Goal: Transaction & Acquisition: Purchase product/service

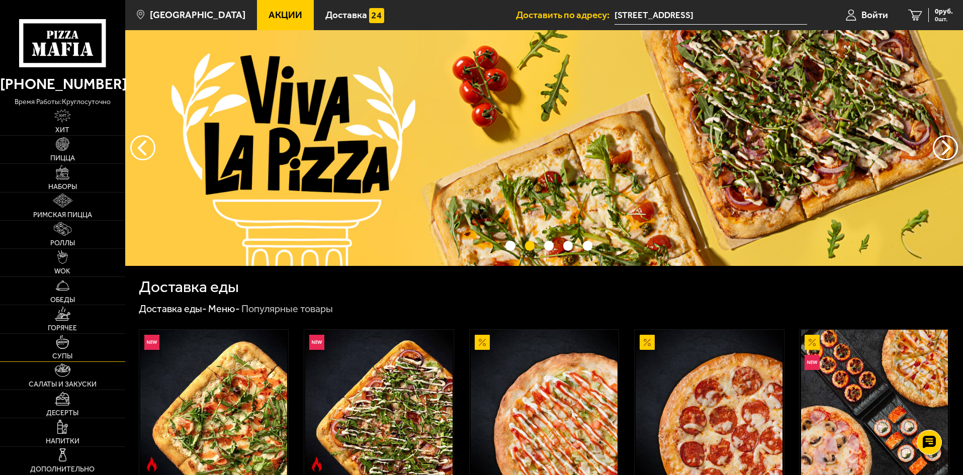
click at [55, 344] on link "Супы" at bounding box center [62, 348] width 125 height 28
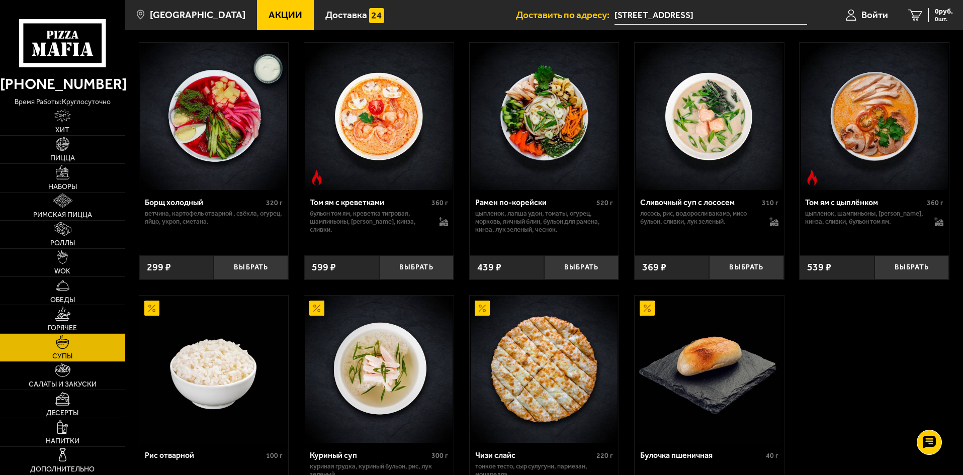
scroll to position [201, 0]
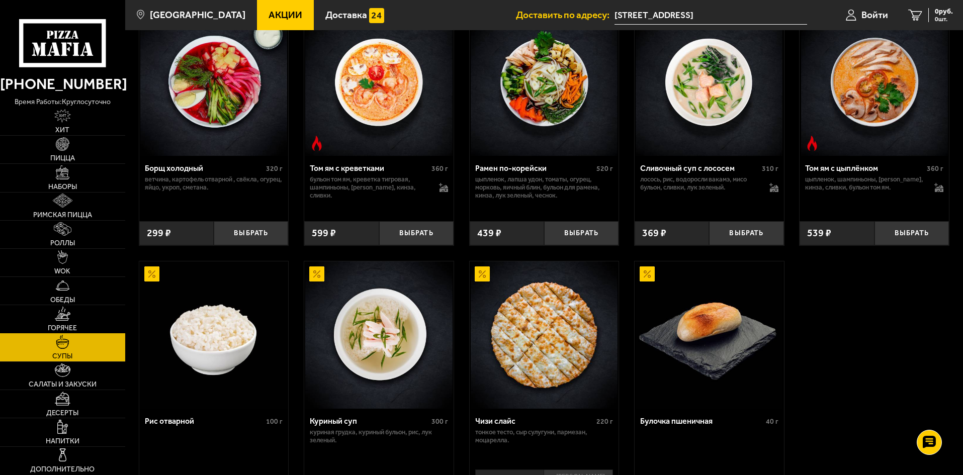
click at [68, 323] on link "Горячее" at bounding box center [62, 319] width 125 height 28
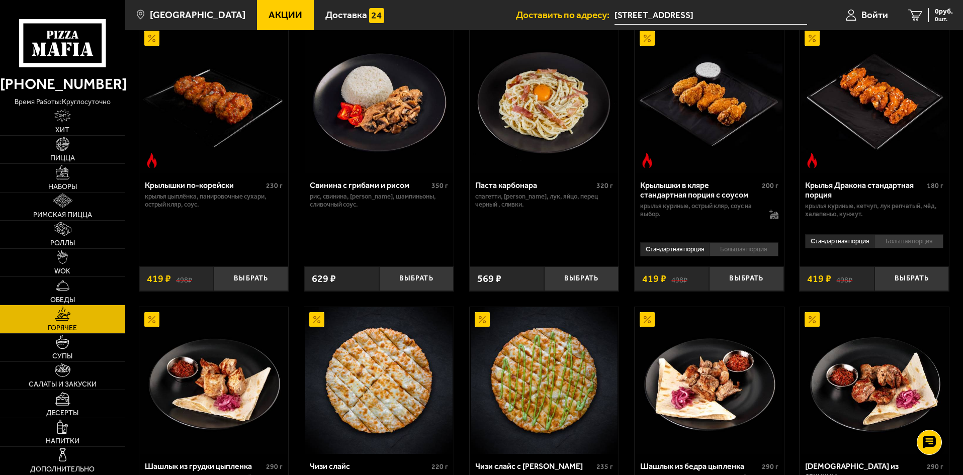
scroll to position [352, 0]
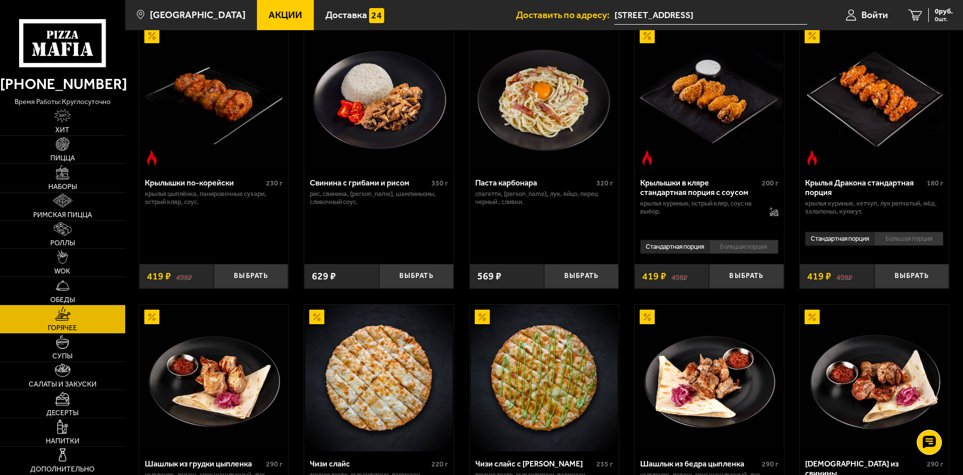
click at [879, 121] on img at bounding box center [874, 97] width 147 height 147
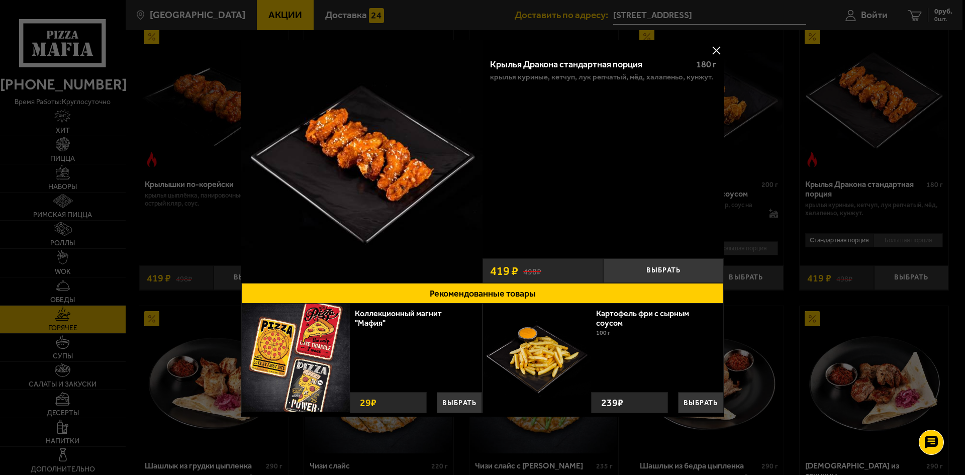
click at [718, 45] on button at bounding box center [716, 50] width 15 height 15
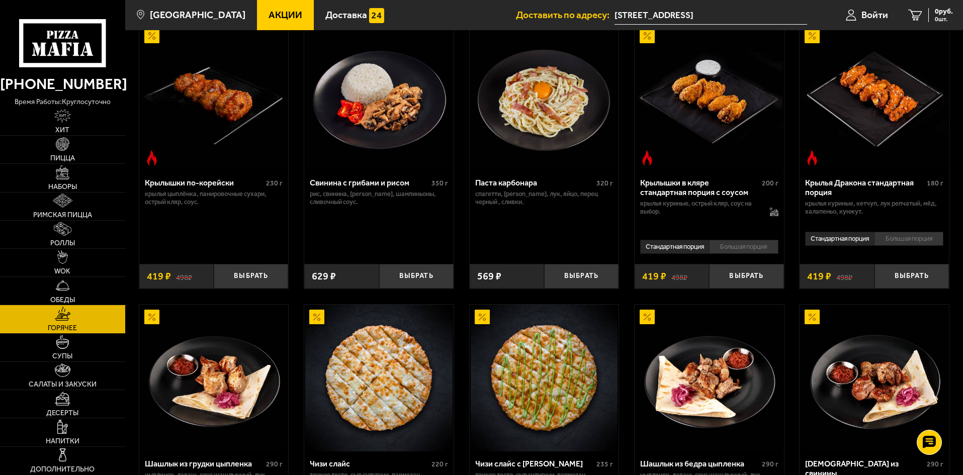
click at [897, 187] on div "Крылья Дракона стандартная порция" at bounding box center [864, 187] width 119 height 19
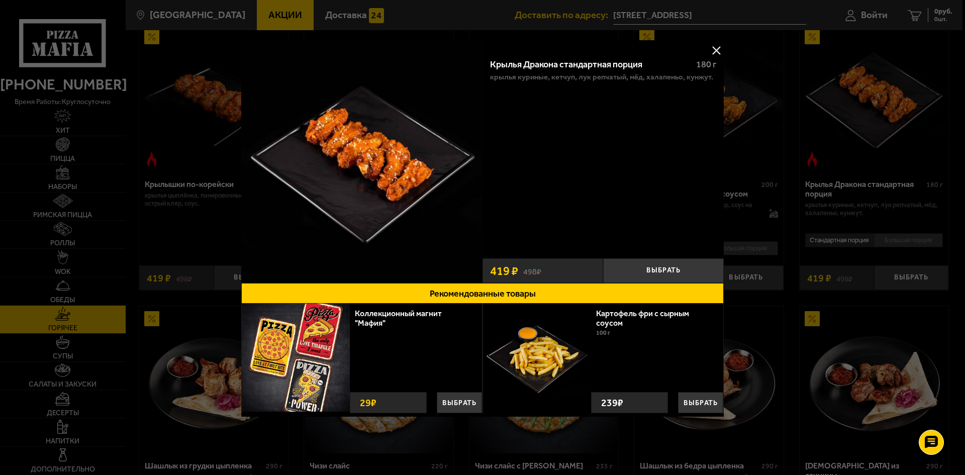
click at [463, 300] on button "Рекомендованные товары" at bounding box center [482, 293] width 483 height 21
click at [462, 295] on button "Рекомендованные товары" at bounding box center [482, 293] width 483 height 21
click at [531, 289] on button "Рекомендованные товары" at bounding box center [482, 293] width 483 height 21
click at [533, 289] on button "Рекомендованные товары" at bounding box center [482, 293] width 483 height 21
click at [510, 291] on button "Рекомендованные товары" at bounding box center [482, 293] width 483 height 21
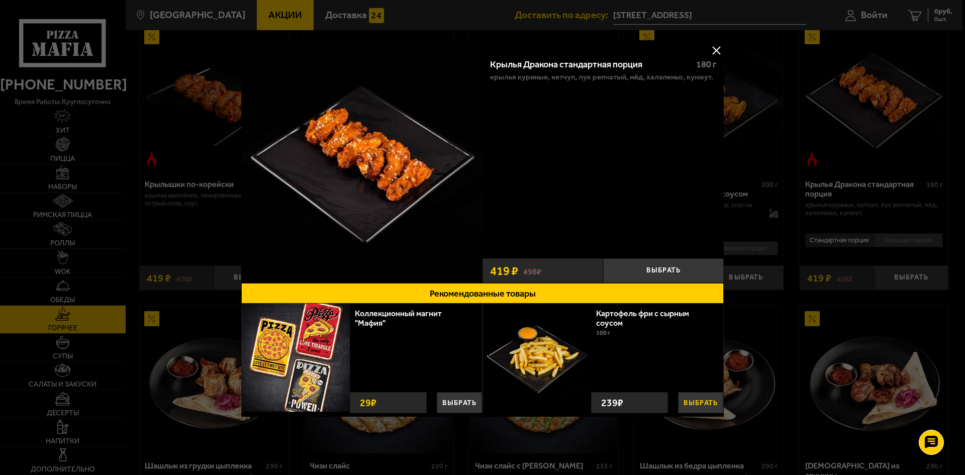
click at [696, 397] on button "Выбрать" at bounding box center [700, 402] width 45 height 21
click at [711, 47] on button at bounding box center [716, 50] width 15 height 15
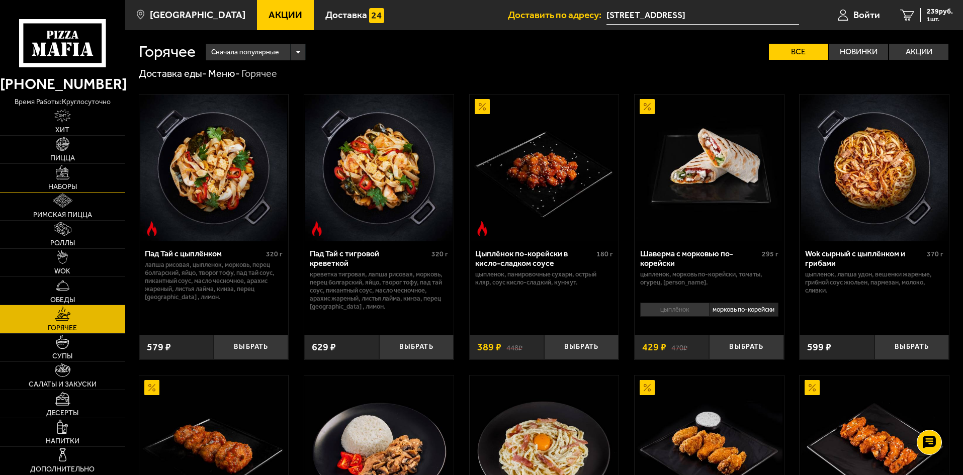
click at [42, 174] on link "Наборы" at bounding box center [62, 178] width 125 height 28
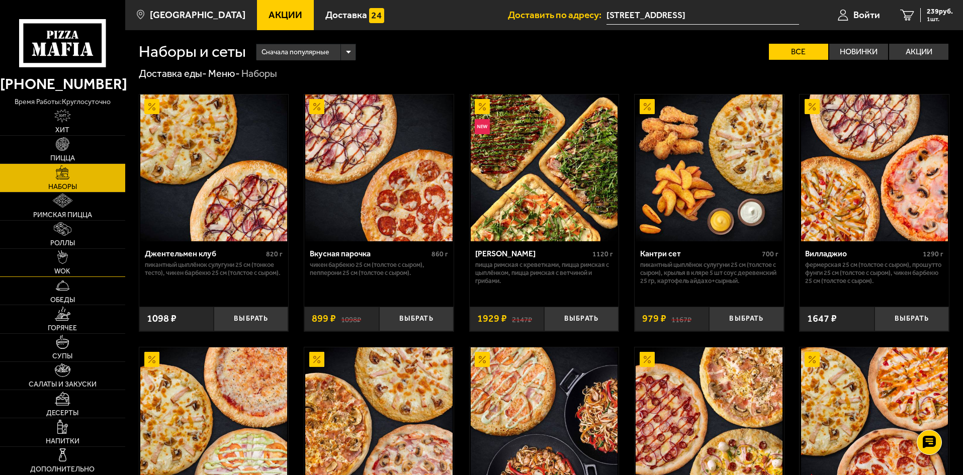
click at [69, 263] on link "WOK" at bounding box center [62, 263] width 125 height 28
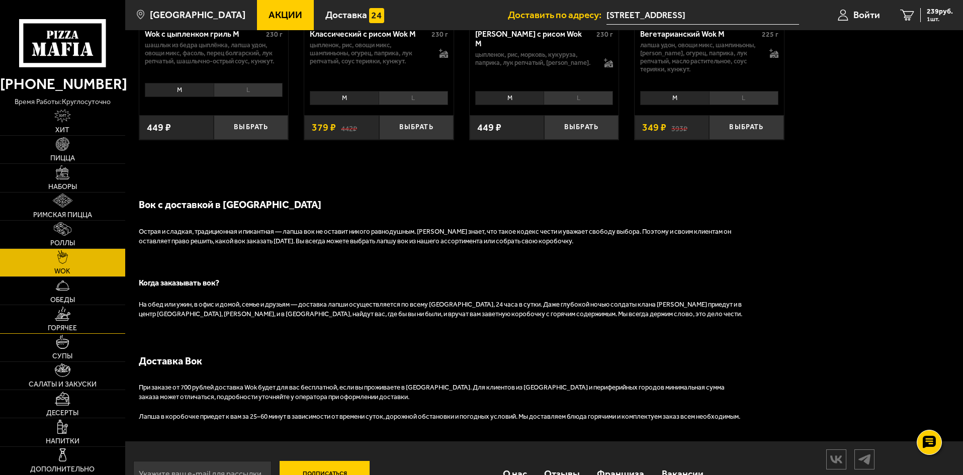
scroll to position [812, 0]
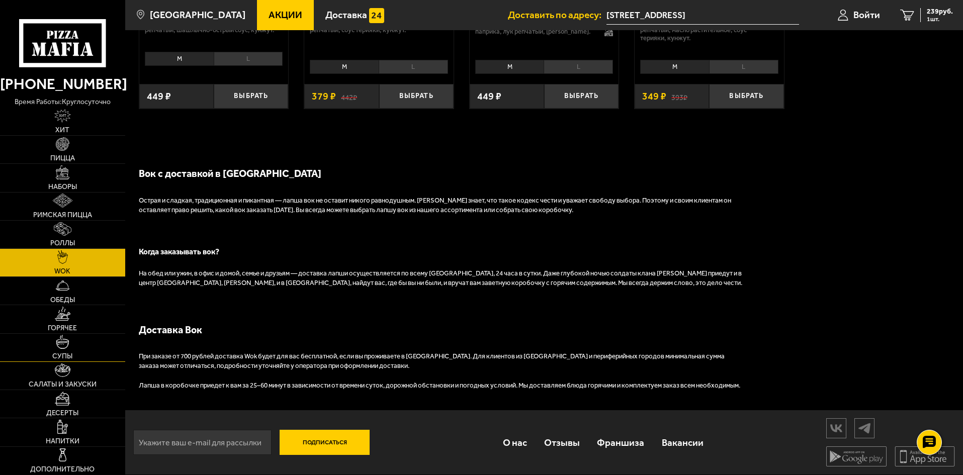
click at [39, 356] on link "Супы" at bounding box center [62, 348] width 125 height 28
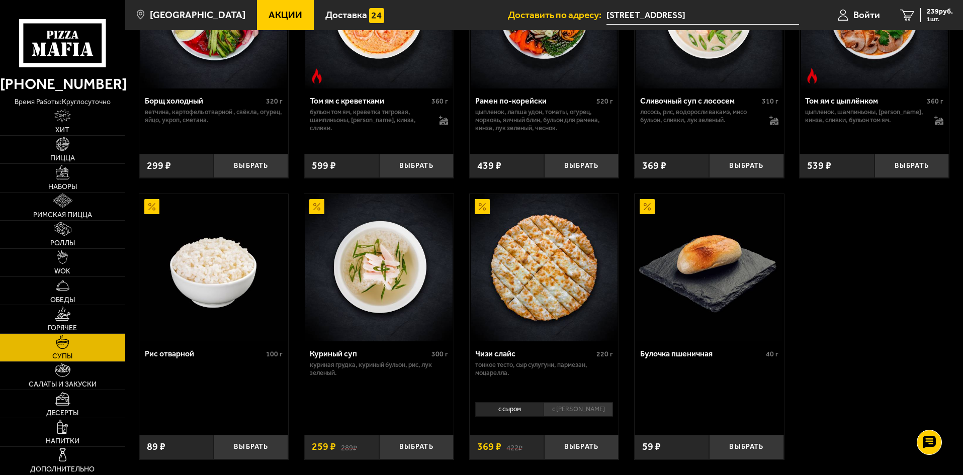
scroll to position [251, 0]
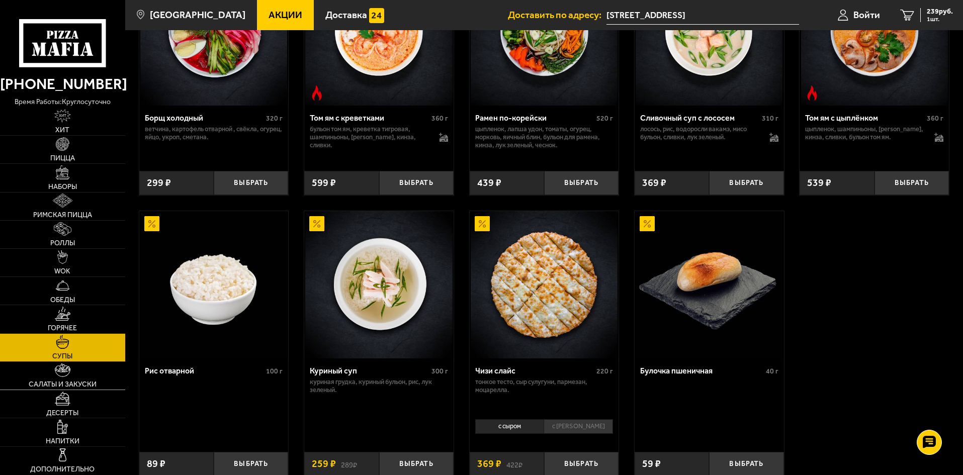
click at [61, 367] on img at bounding box center [63, 371] width 16 height 14
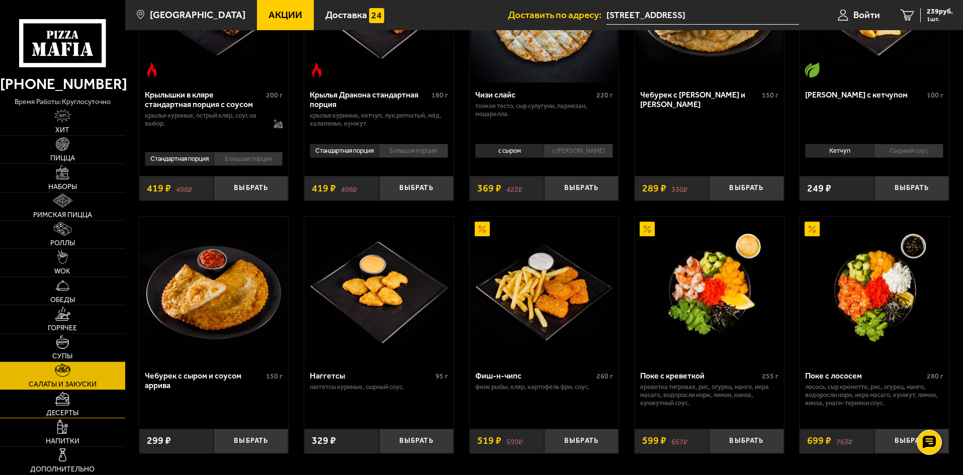
scroll to position [453, 0]
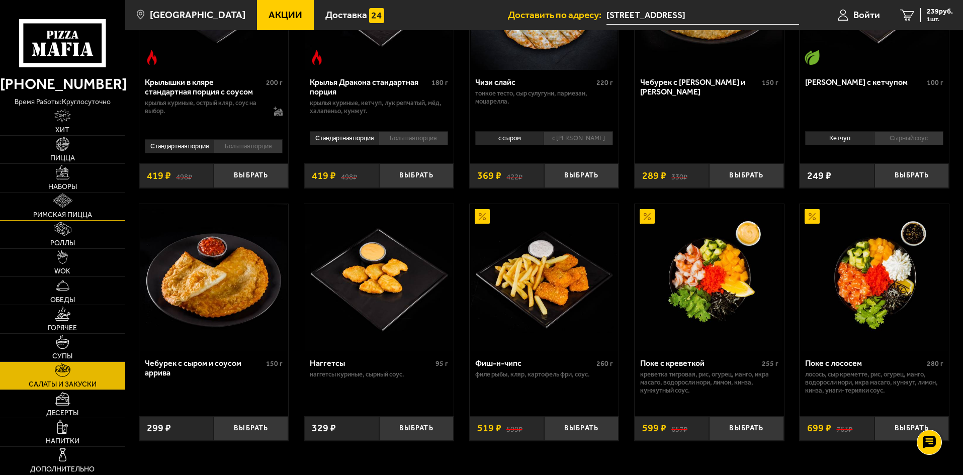
click at [60, 198] on img at bounding box center [63, 201] width 20 height 14
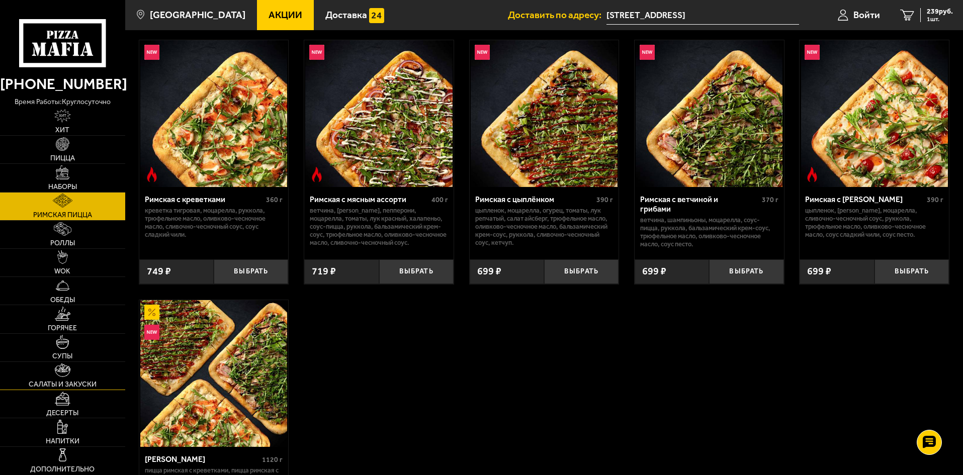
scroll to position [214, 0]
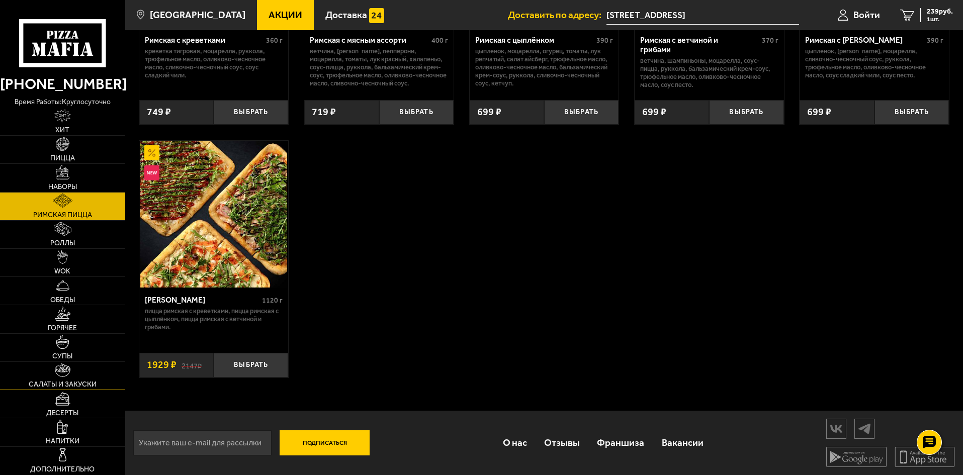
click at [46, 378] on link "Салаты и закуски" at bounding box center [62, 376] width 125 height 28
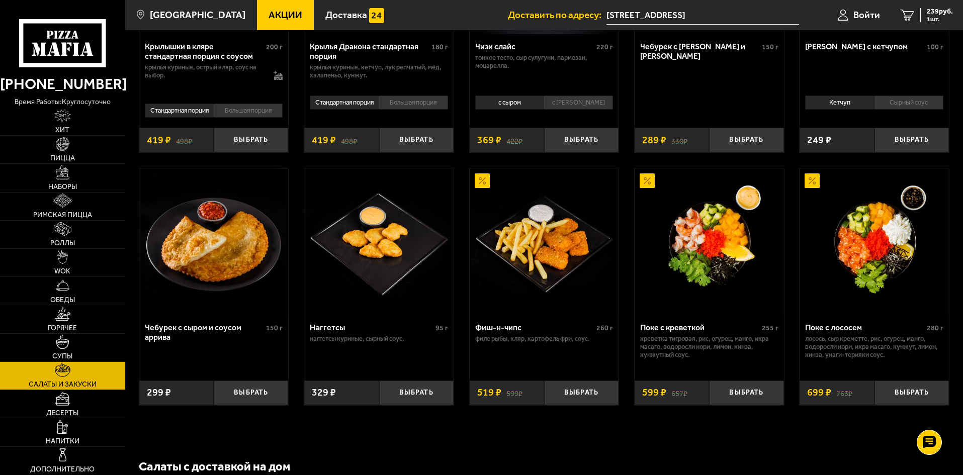
scroll to position [504, 0]
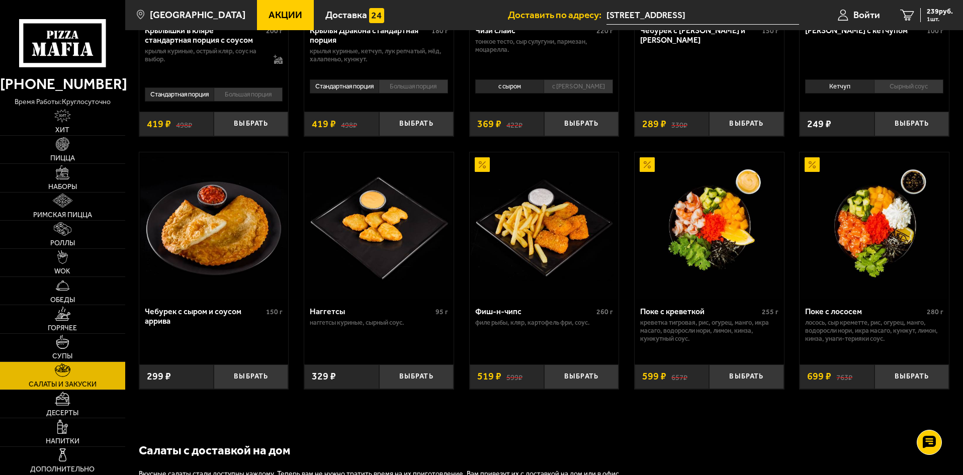
click at [98, 339] on link "Супы" at bounding box center [62, 348] width 125 height 28
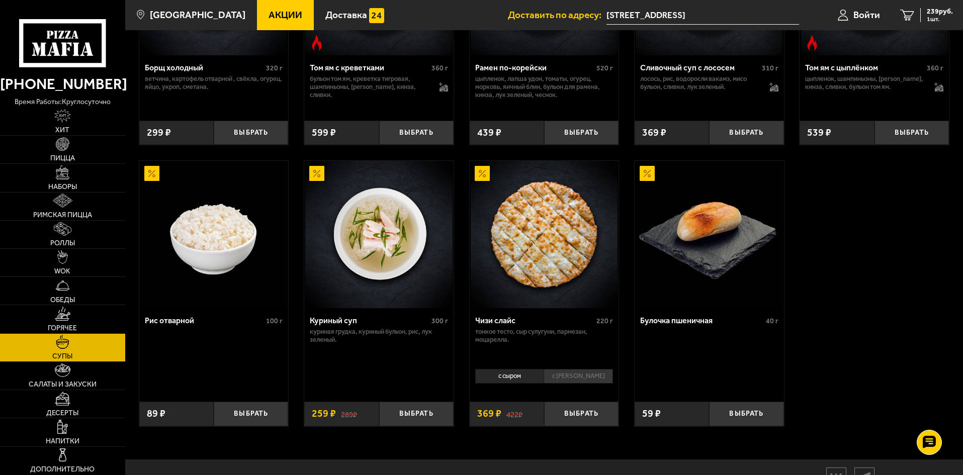
scroll to position [352, 0]
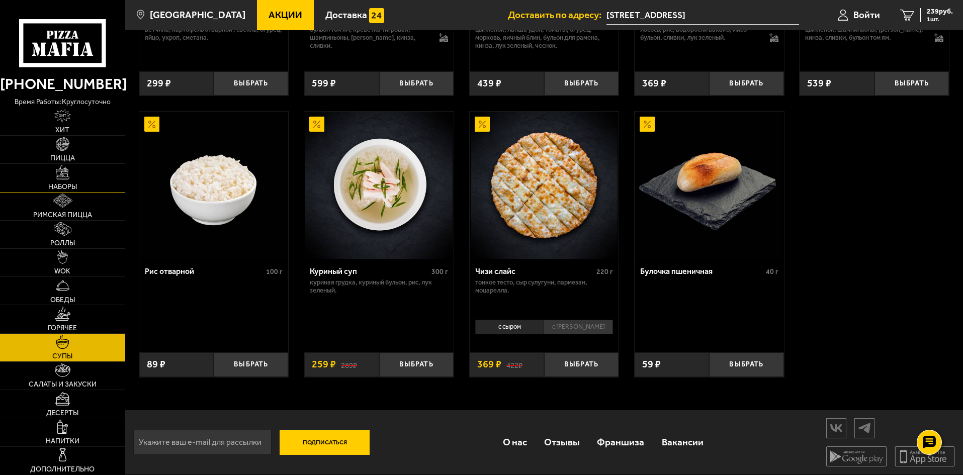
click at [58, 182] on link "Наборы" at bounding box center [62, 178] width 125 height 28
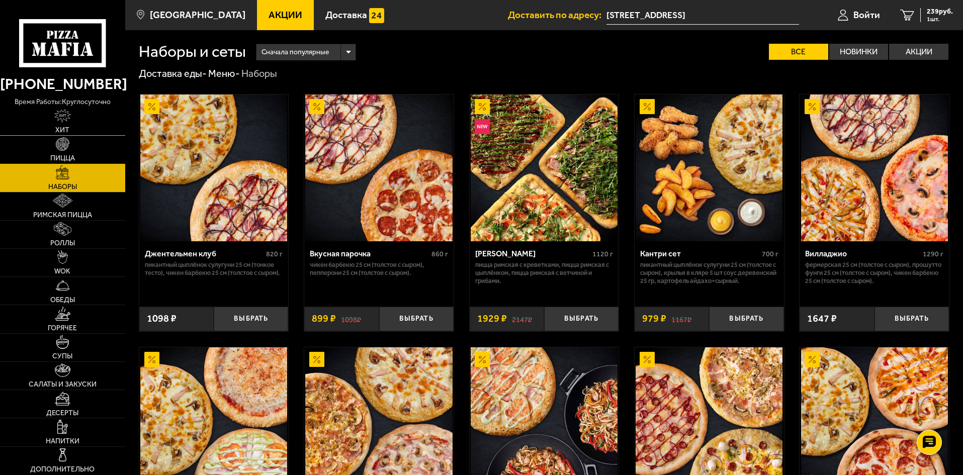
click at [59, 134] on span "Хит" at bounding box center [62, 130] width 14 height 7
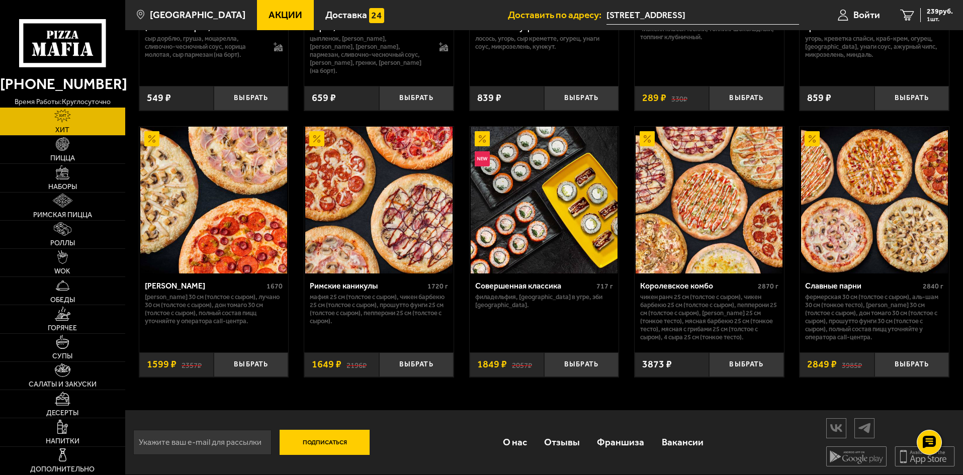
scroll to position [507, 0]
click at [87, 174] on link "Наборы" at bounding box center [62, 178] width 125 height 28
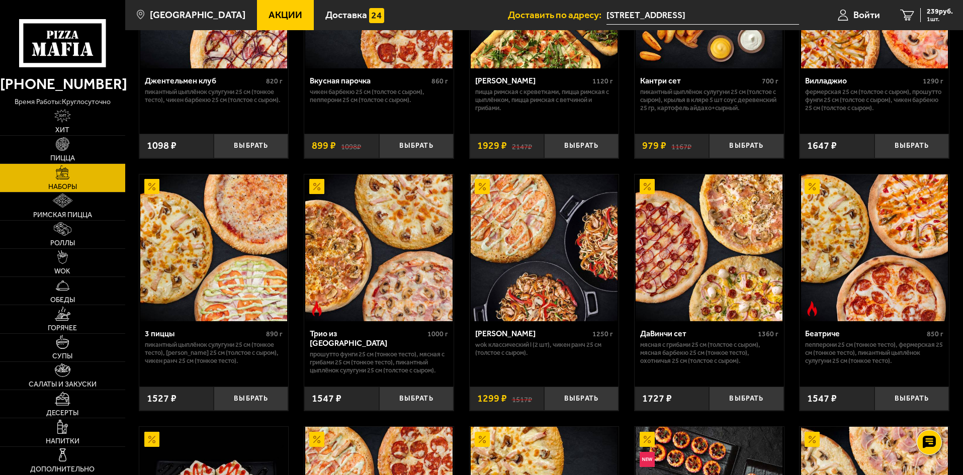
scroll to position [251, 0]
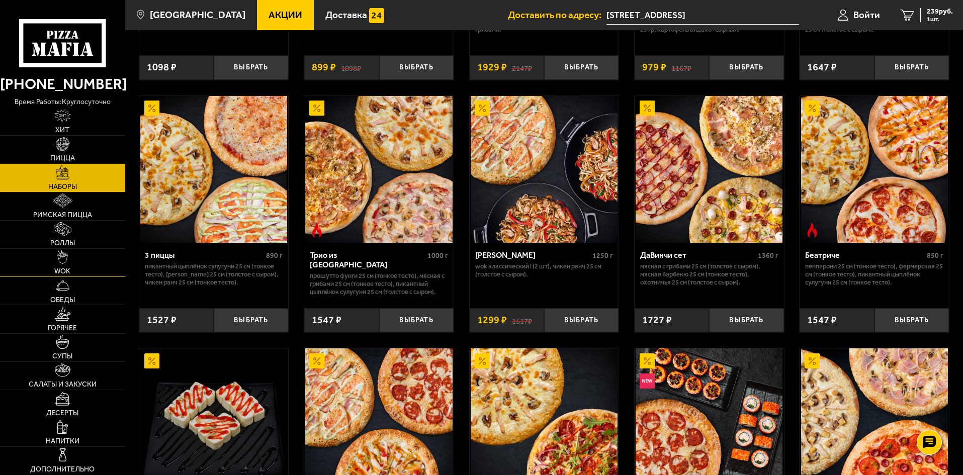
click at [64, 262] on img at bounding box center [62, 257] width 11 height 14
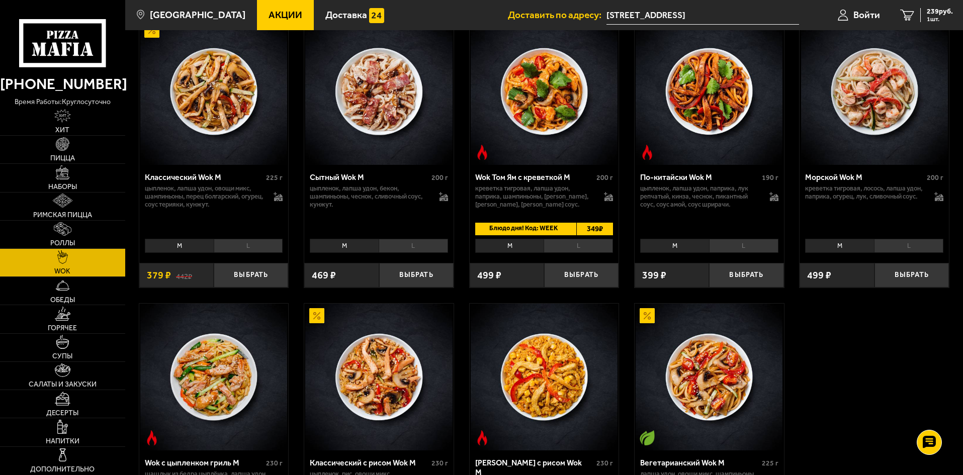
scroll to position [503, 0]
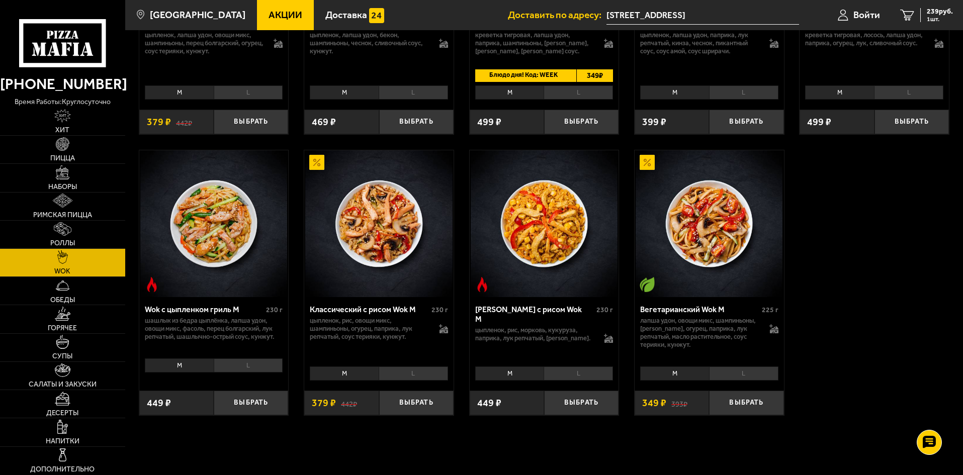
drag, startPoint x: 352, startPoint y: 375, endPoint x: 361, endPoint y: 372, distance: 9.1
click at [359, 374] on li "M" at bounding box center [344, 374] width 69 height 14
drag, startPoint x: 421, startPoint y: 383, endPoint x: 433, endPoint y: 399, distance: 20.4
click at [433, 401] on div "Классический с рисом Wok M 230 г цыпленок, рис, овощи микс, шампиньоны, огурец,…" at bounding box center [378, 356] width 149 height 118
click at [425, 376] on li "L" at bounding box center [413, 374] width 69 height 14
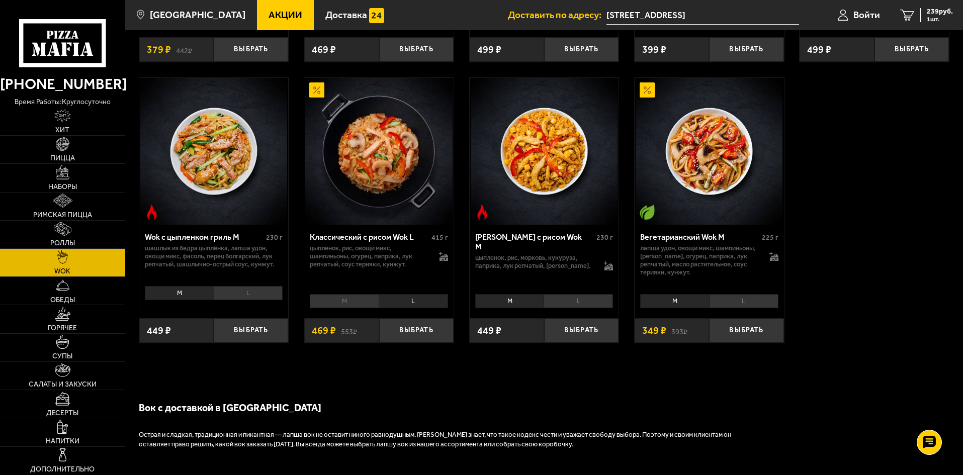
scroll to position [603, 0]
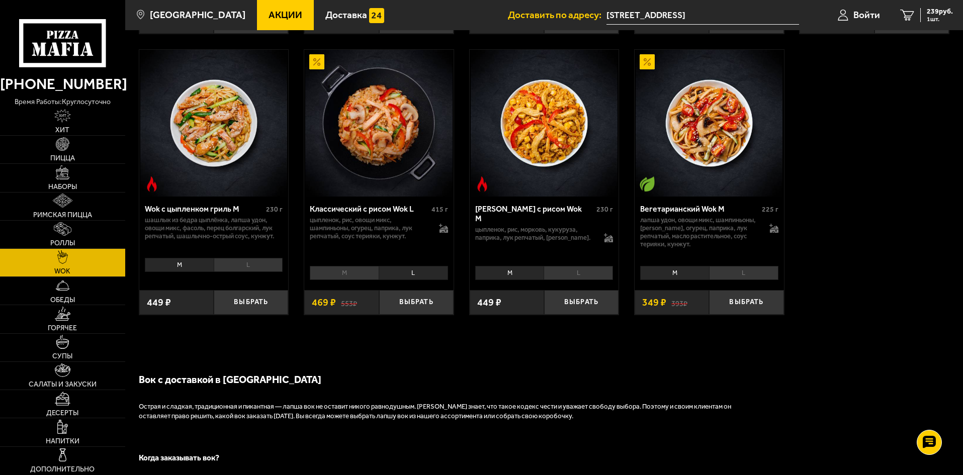
click at [590, 270] on li "L" at bounding box center [578, 273] width 69 height 14
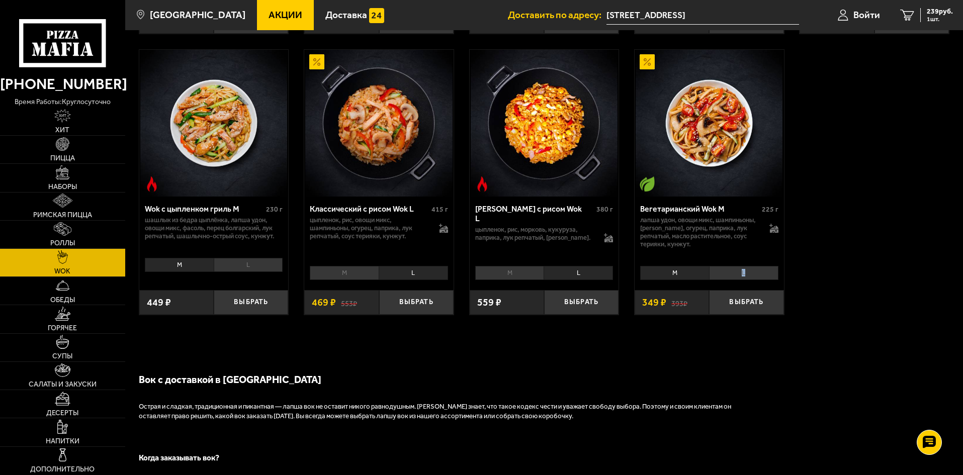
click at [744, 276] on li "L" at bounding box center [743, 273] width 69 height 14
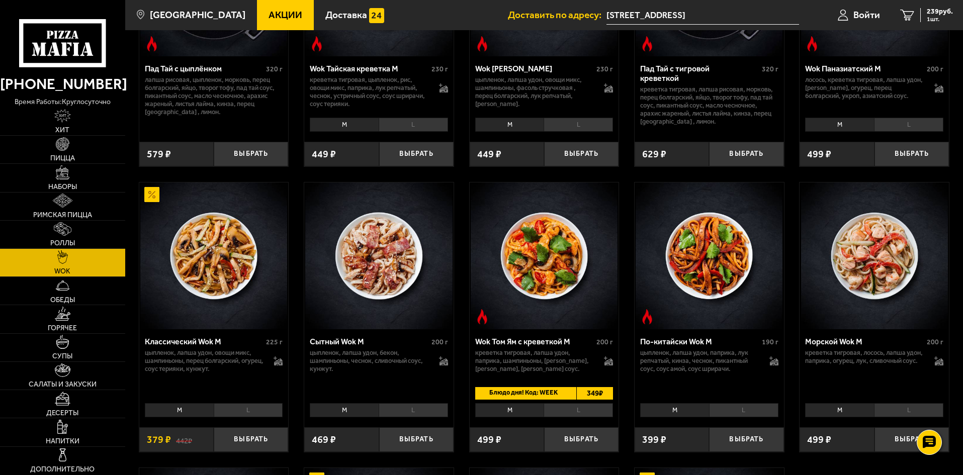
scroll to position [251, 0]
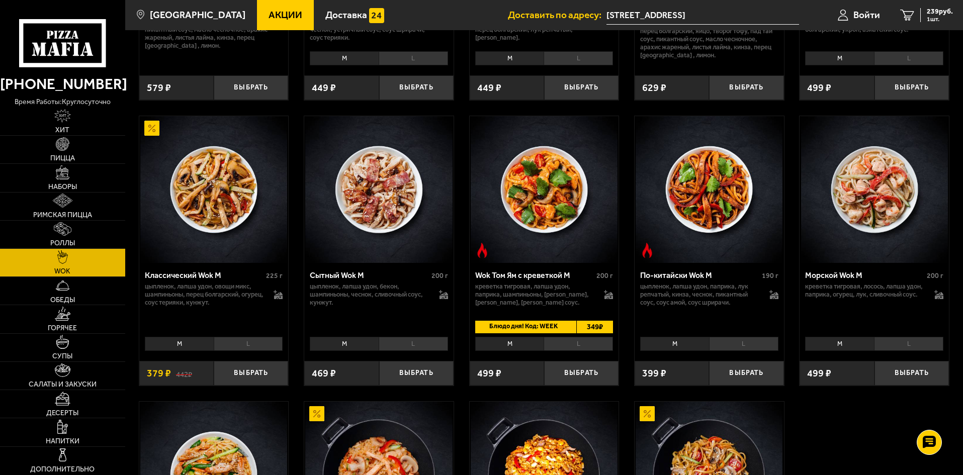
click at [734, 347] on li "L" at bounding box center [743, 344] width 69 height 14
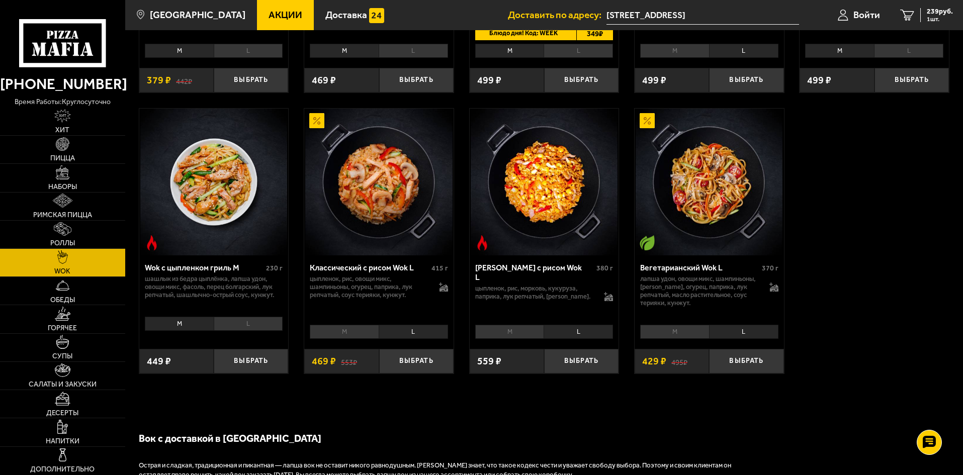
scroll to position [603, 0]
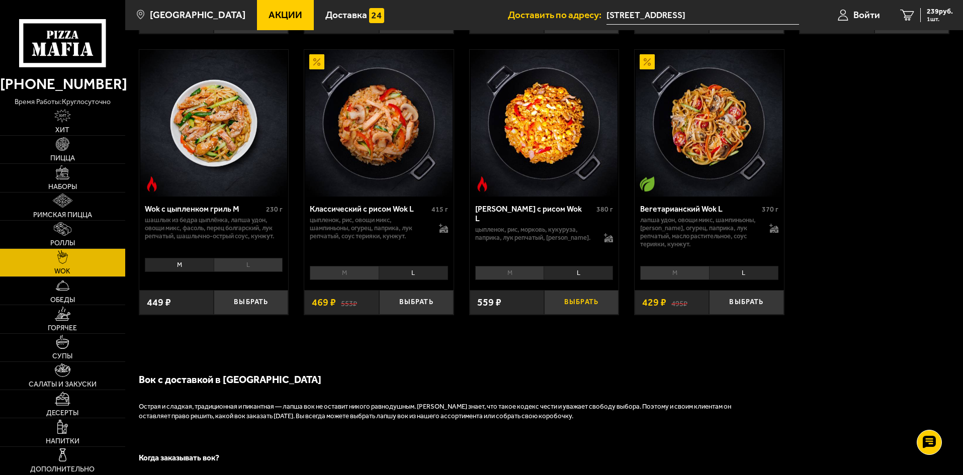
click at [568, 311] on button "Выбрать" at bounding box center [581, 302] width 74 height 25
click at [69, 353] on span "Супы" at bounding box center [62, 356] width 20 height 7
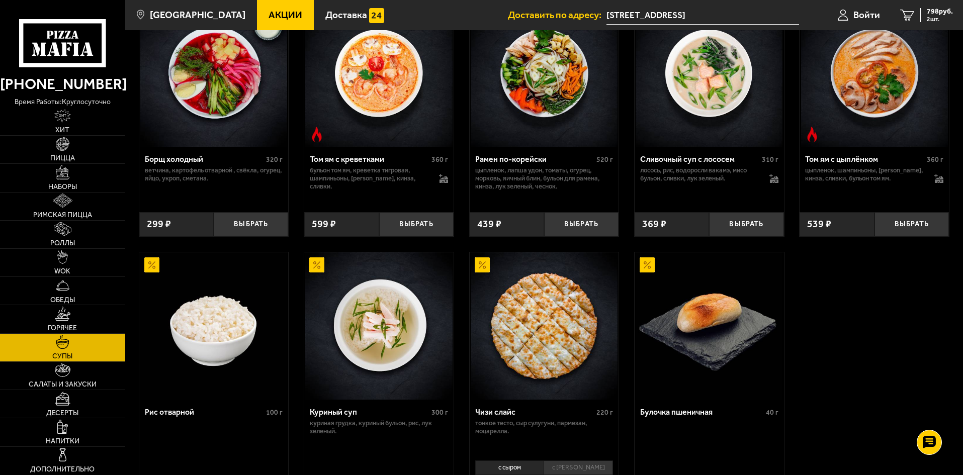
scroll to position [151, 0]
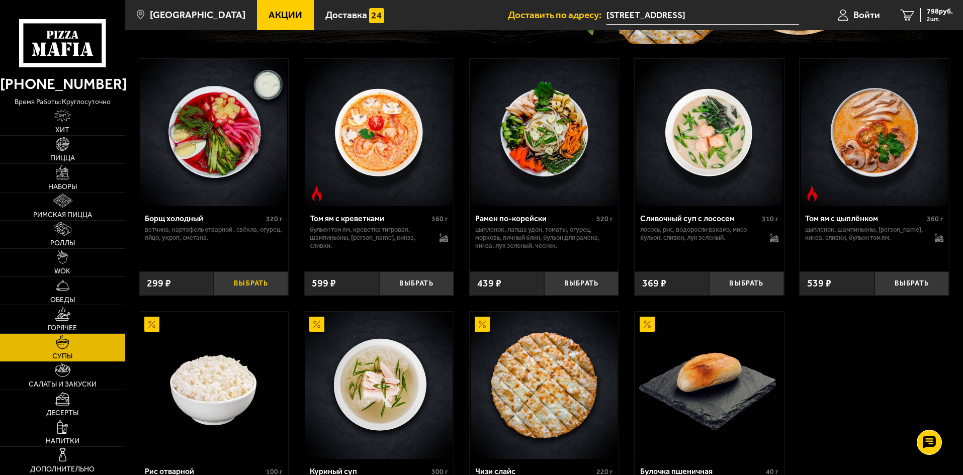
click at [235, 281] on button "Выбрать" at bounding box center [251, 284] width 74 height 25
click at [279, 284] on button "+" at bounding box center [275, 284] width 25 height 25
click at [899, 16] on icon "4" at bounding box center [903, 16] width 14 height 12
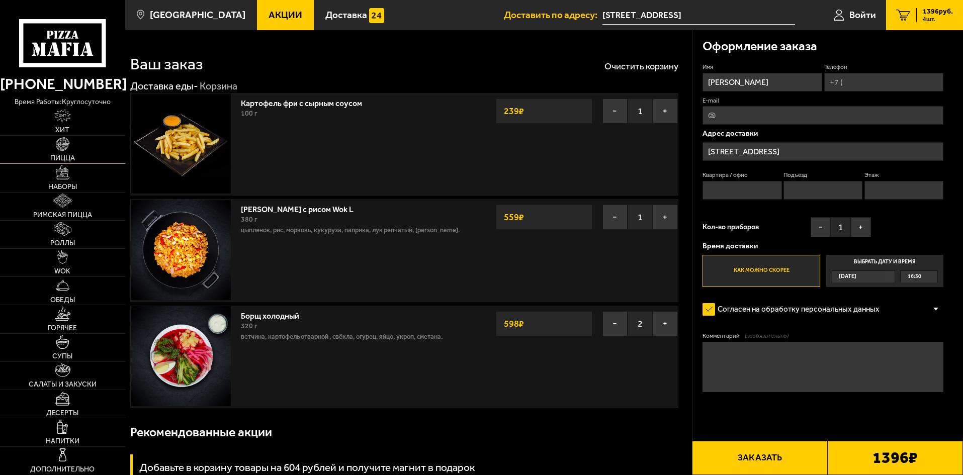
click at [42, 162] on link "Пицца" at bounding box center [62, 150] width 125 height 28
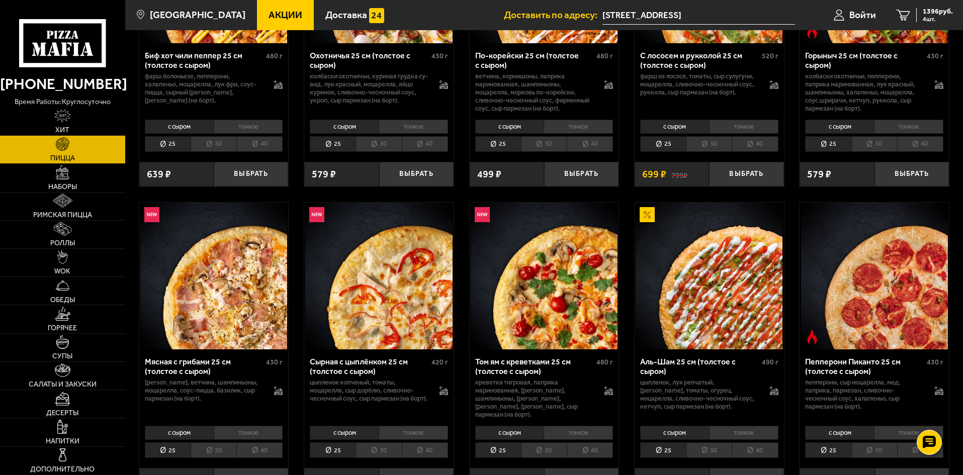
scroll to position [201, 0]
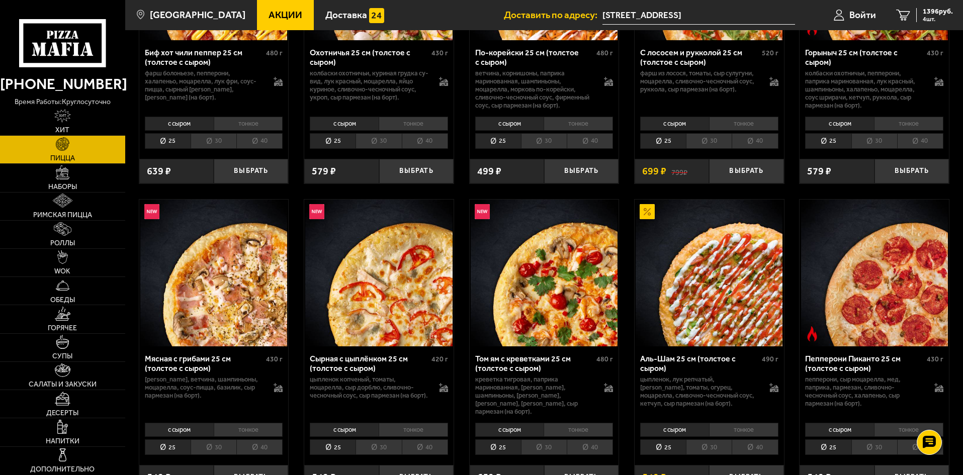
click at [555, 142] on li "30" at bounding box center [544, 141] width 46 height 16
click at [581, 148] on li "40" at bounding box center [590, 141] width 46 height 16
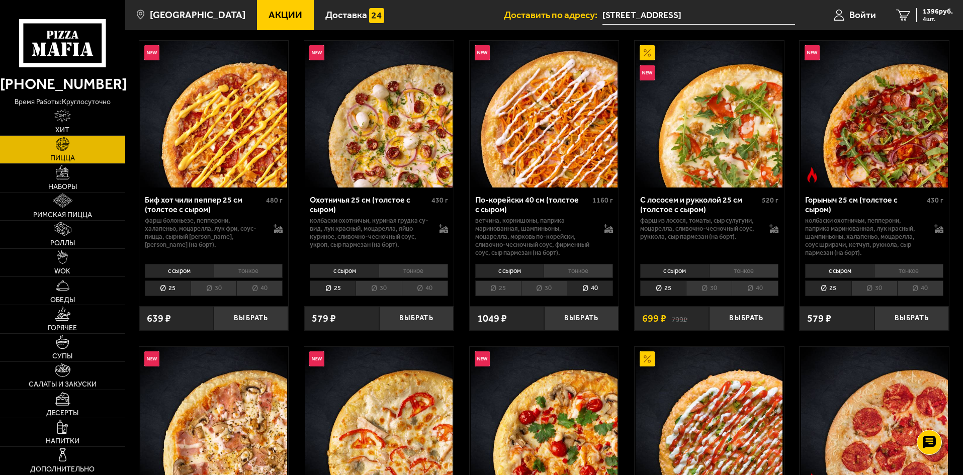
scroll to position [50, 0]
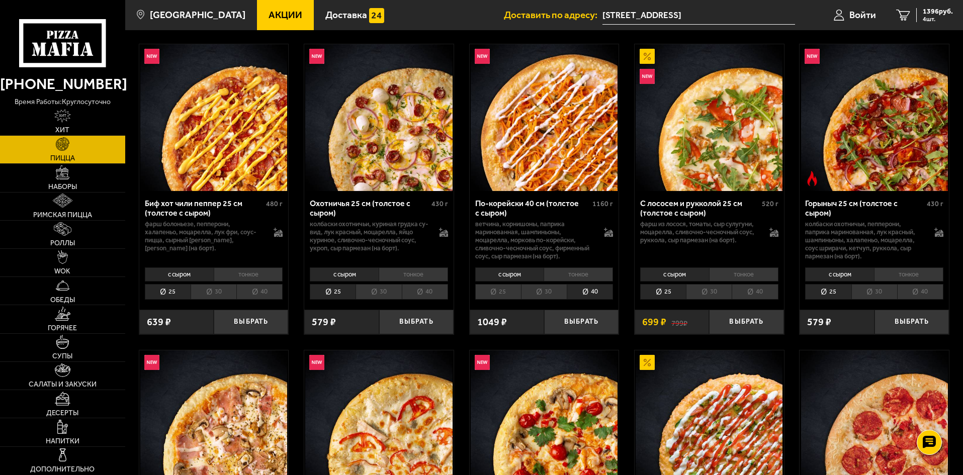
click at [549, 293] on li "30" at bounding box center [544, 292] width 46 height 16
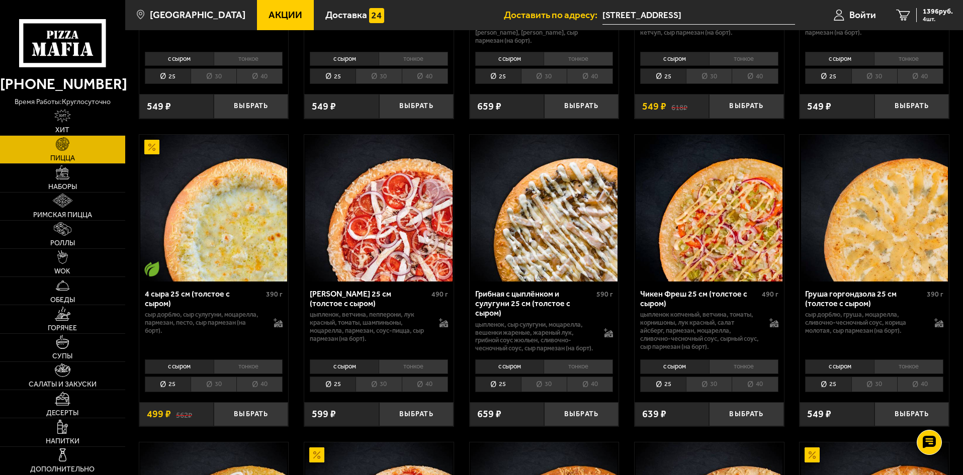
scroll to position [603, 0]
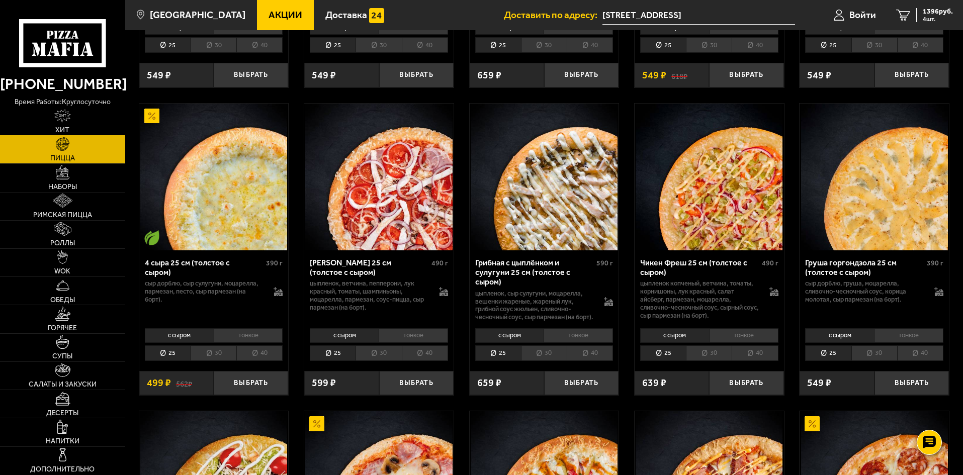
click at [37, 123] on link "Хит" at bounding box center [62, 122] width 125 height 28
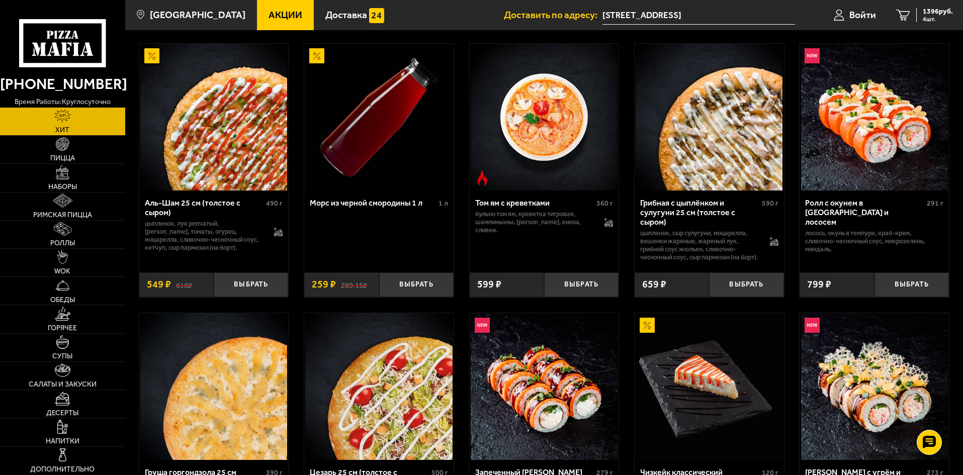
scroll to position [50, 0]
click at [235, 181] on img at bounding box center [213, 117] width 147 height 147
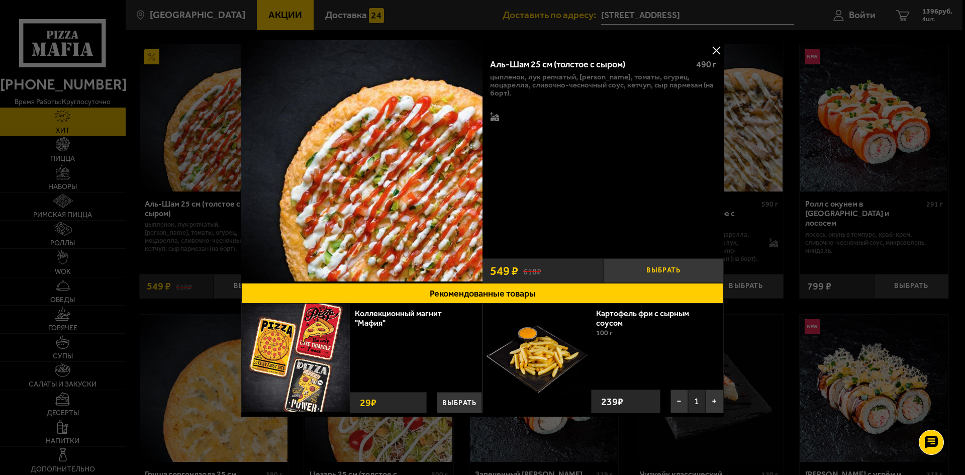
click at [691, 265] on button "Выбрать" at bounding box center [663, 270] width 121 height 25
click at [723, 46] on button at bounding box center [716, 50] width 15 height 15
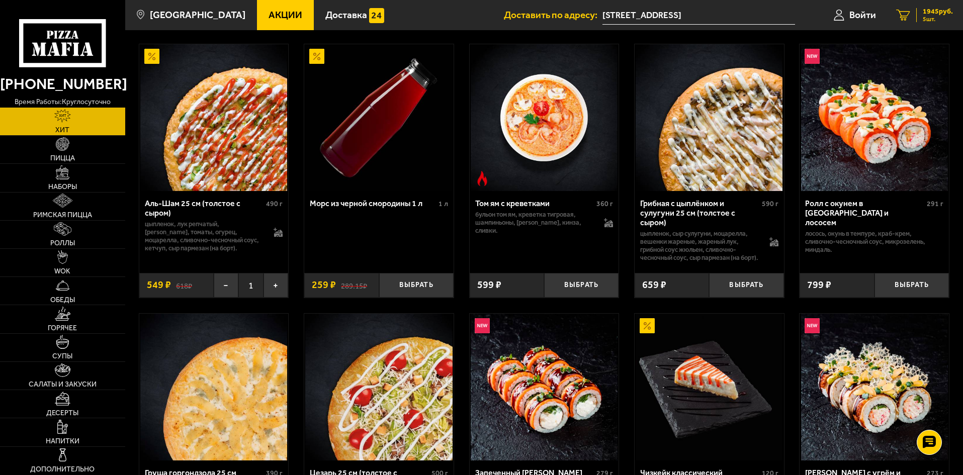
click at [945, 14] on span "1945 руб." at bounding box center [938, 11] width 30 height 7
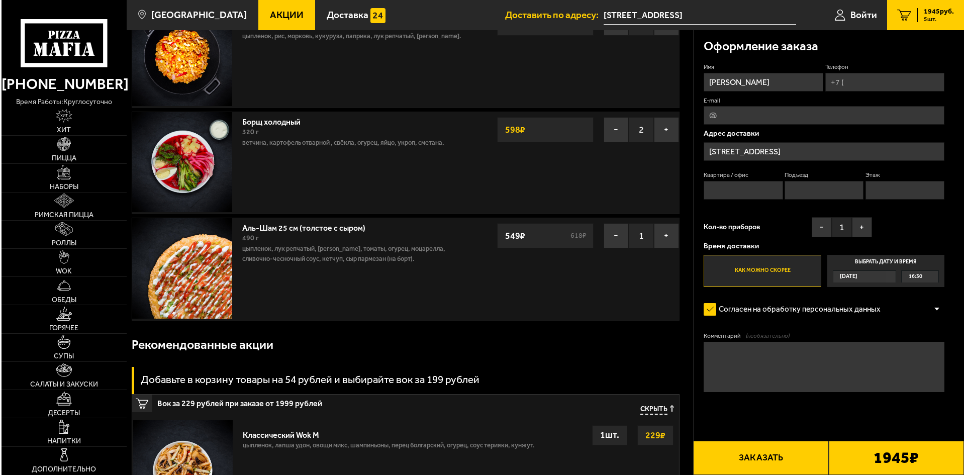
scroll to position [251, 0]
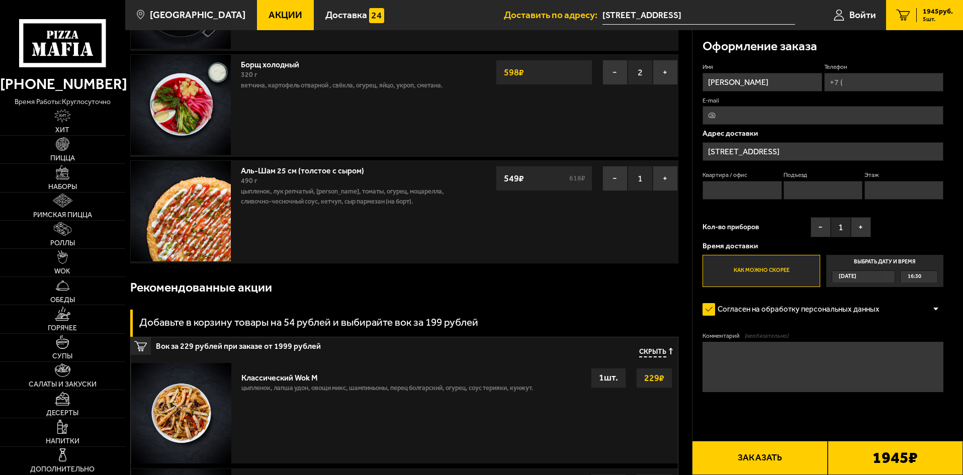
click at [758, 191] on input "Квартира / офис" at bounding box center [741, 190] width 79 height 19
type input "7"
click at [811, 190] on input "Подъезд" at bounding box center [822, 190] width 79 height 19
type input "1"
click at [887, 188] on input "Этаж" at bounding box center [903, 190] width 79 height 19
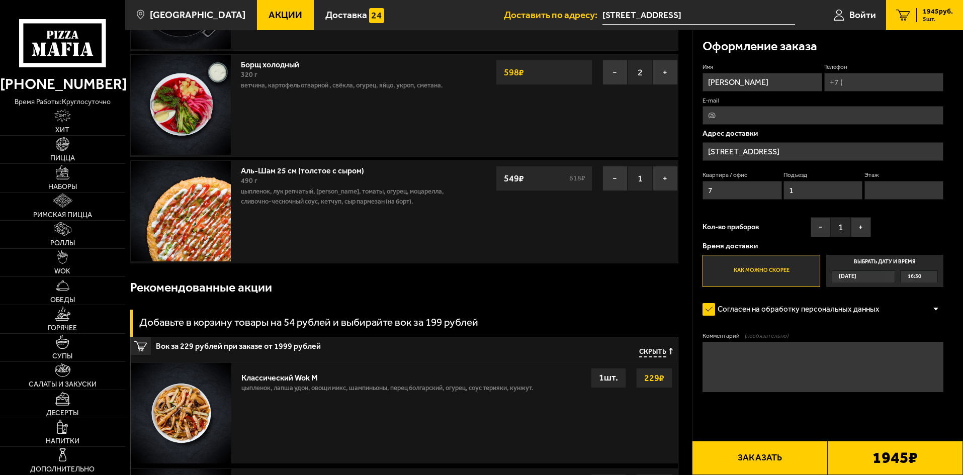
type input "4"
click at [888, 83] on input "Телефон" at bounding box center [883, 82] width 119 height 19
type input "[PHONE_NUMBER]"
click at [742, 187] on input "7" at bounding box center [741, 190] width 79 height 19
click at [792, 457] on button "Заказать" at bounding box center [759, 458] width 135 height 34
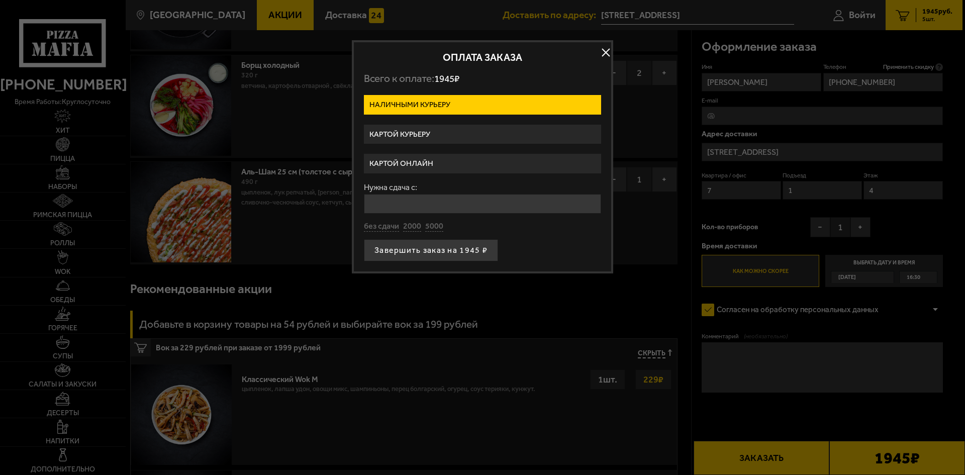
click at [406, 130] on label "Картой курьеру" at bounding box center [482, 135] width 237 height 20
click at [0, 0] on input "Картой курьеру" at bounding box center [0, 0] width 0 height 0
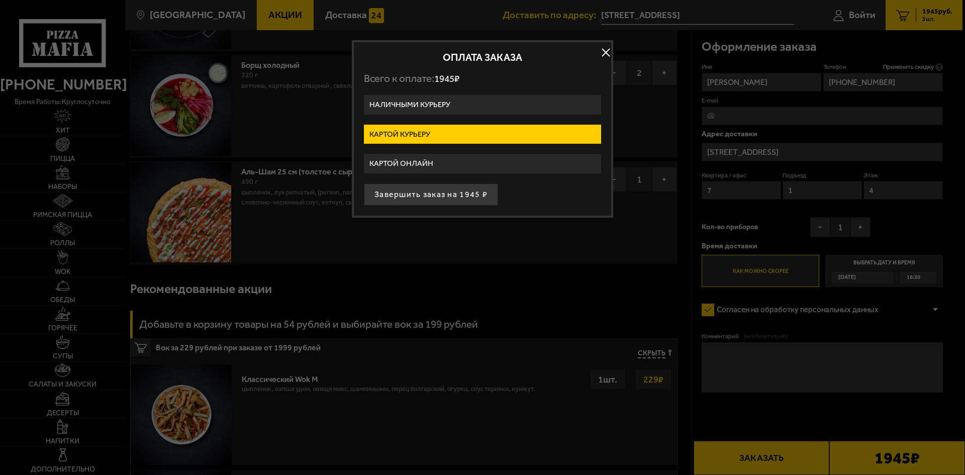
click at [422, 160] on label "Картой онлайн" at bounding box center [482, 164] width 237 height 20
click at [0, 0] on input "Картой онлайн" at bounding box center [0, 0] width 0 height 0
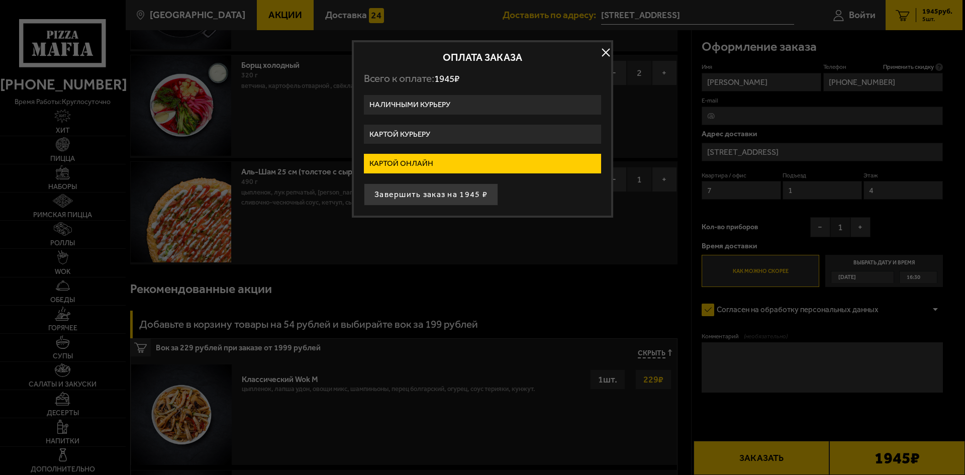
click at [448, 171] on label "Картой онлайн" at bounding box center [482, 164] width 237 height 20
click at [0, 0] on input "Картой онлайн" at bounding box center [0, 0] width 0 height 0
click at [448, 171] on label "Картой онлайн" at bounding box center [482, 164] width 237 height 20
click at [0, 0] on input "Картой онлайн" at bounding box center [0, 0] width 0 height 0
click at [439, 189] on button "Завершить заказ на 1945 ₽" at bounding box center [431, 195] width 134 height 22
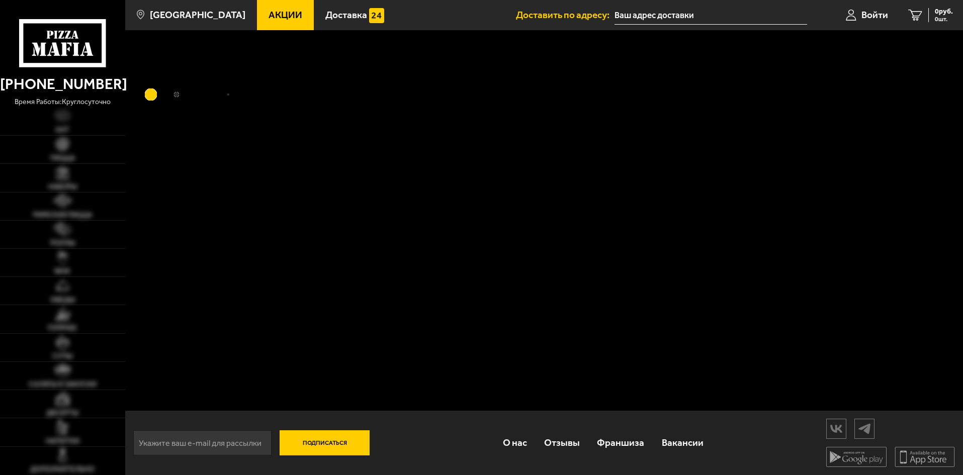
type input "[STREET_ADDRESS]"
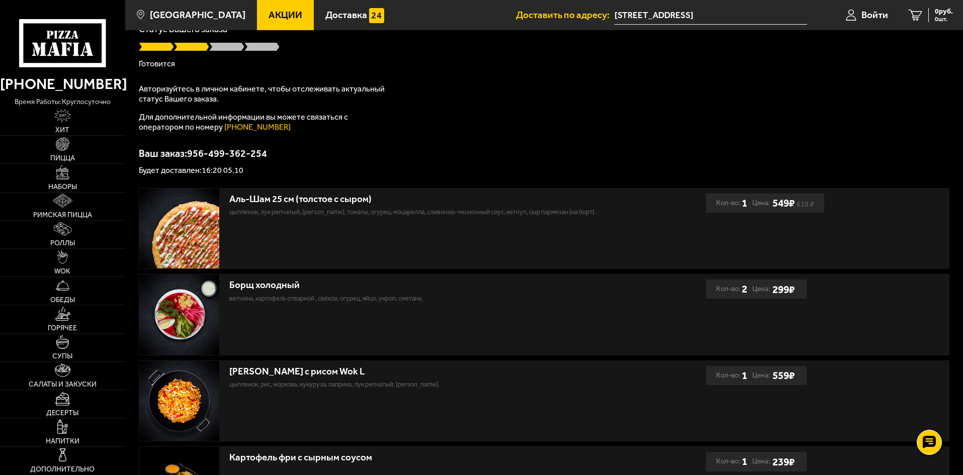
scroll to position [42, 0]
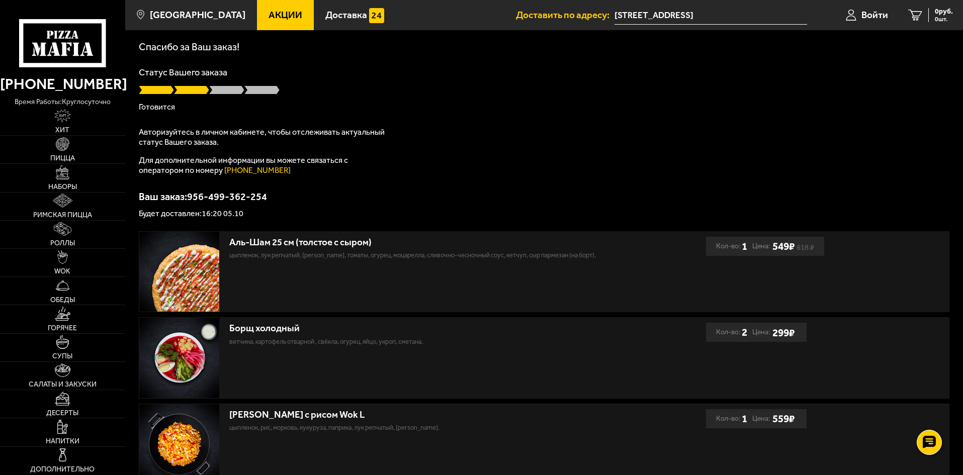
drag, startPoint x: 429, startPoint y: 190, endPoint x: 428, endPoint y: 149, distance: 41.3
click at [428, 149] on div "Спасибо за Ваш заказ! Статус Вашего заказа Готовится Авторизуйтесь в личном каб…" at bounding box center [544, 130] width 811 height 176
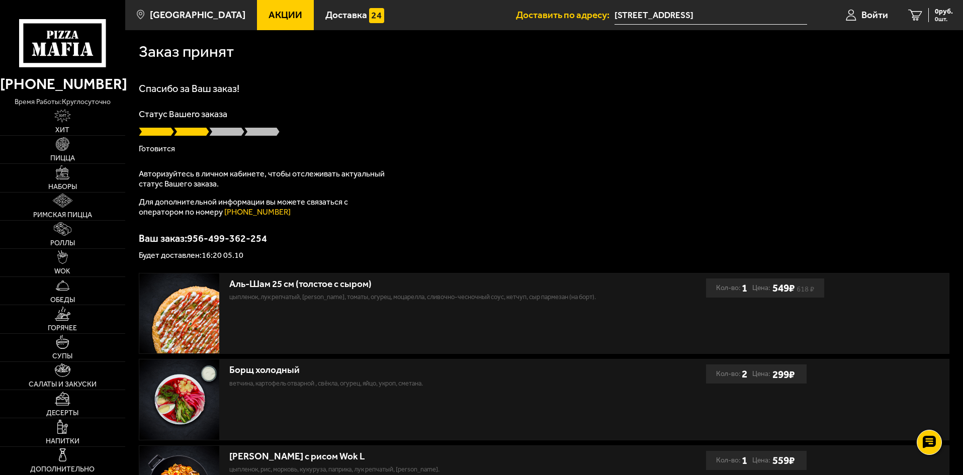
drag, startPoint x: 462, startPoint y: 199, endPoint x: 467, endPoint y: 205, distance: 7.9
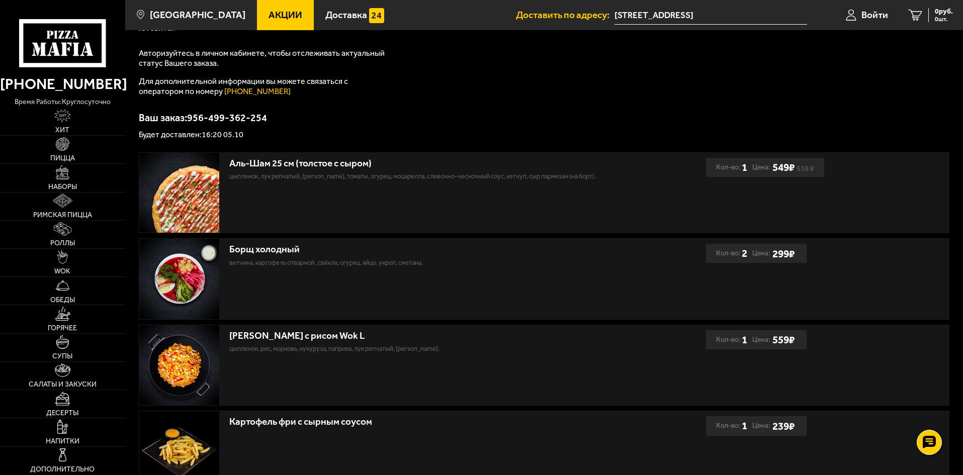
scroll to position [42, 0]
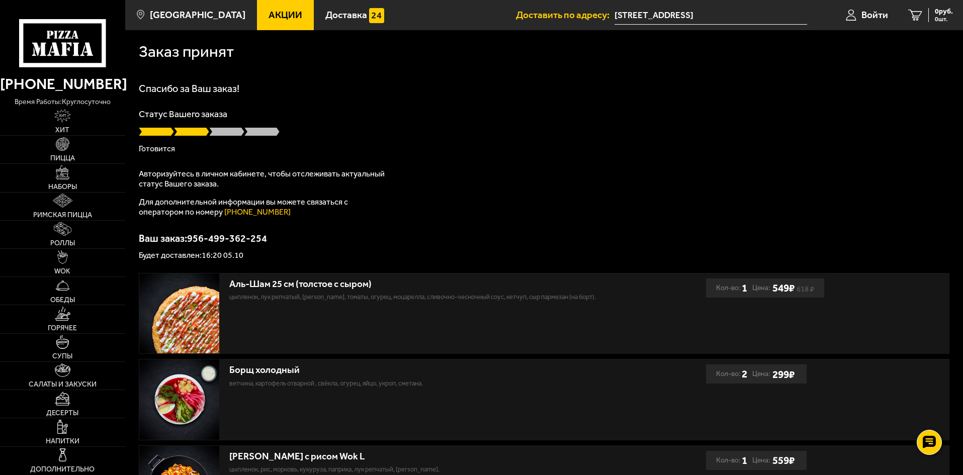
drag, startPoint x: 456, startPoint y: 145, endPoint x: 439, endPoint y: 120, distance: 30.3
click at [439, 120] on div "Статус Вашего заказа [PERSON_NAME]" at bounding box center [544, 131] width 811 height 43
click at [393, 130] on div at bounding box center [544, 132] width 811 height 10
click at [57, 116] on img at bounding box center [62, 116] width 17 height 14
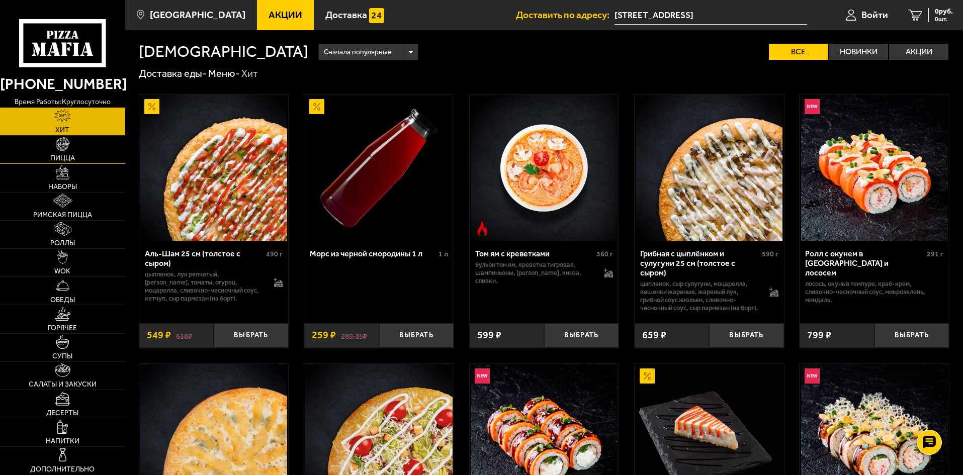
click at [63, 140] on img at bounding box center [63, 144] width 14 height 14
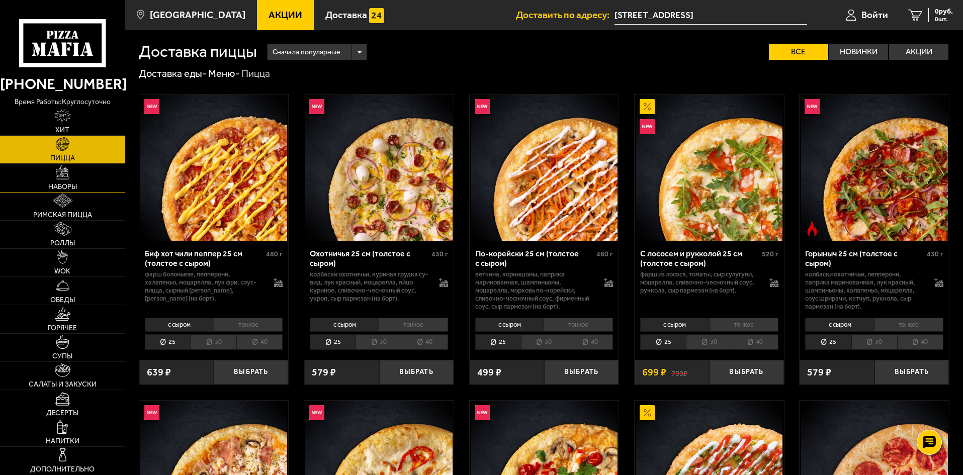
click at [62, 179] on img at bounding box center [63, 172] width 14 height 14
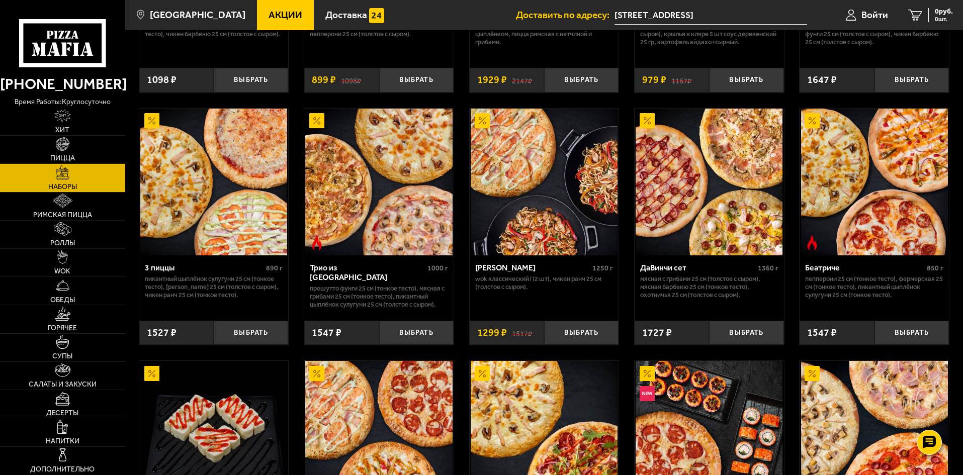
scroll to position [352, 0]
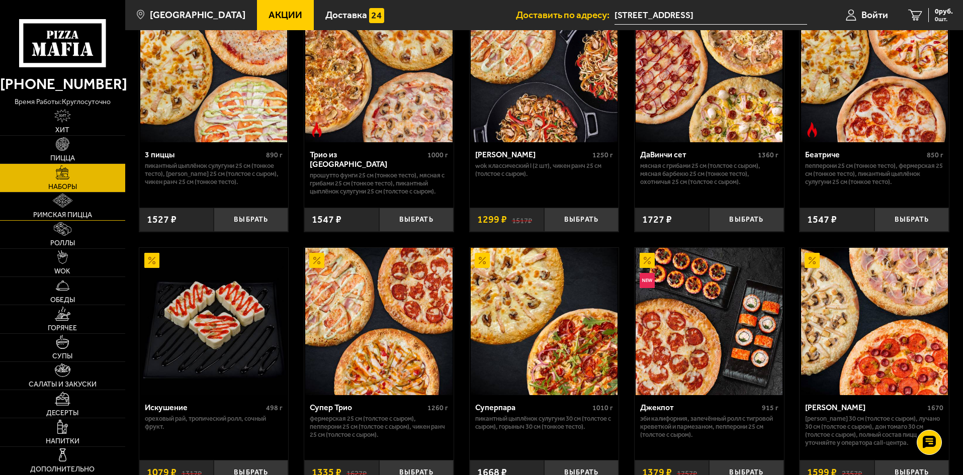
click at [63, 204] on img at bounding box center [63, 201] width 20 height 14
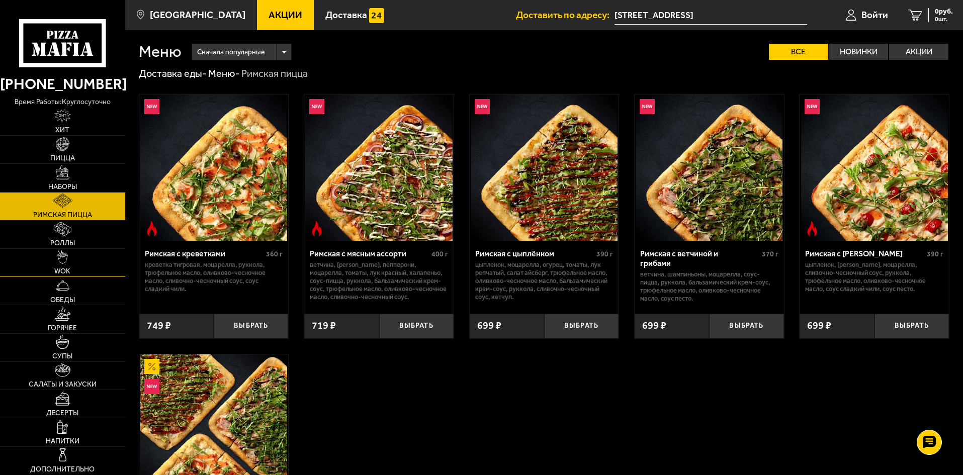
click at [72, 267] on link "WOK" at bounding box center [62, 263] width 125 height 28
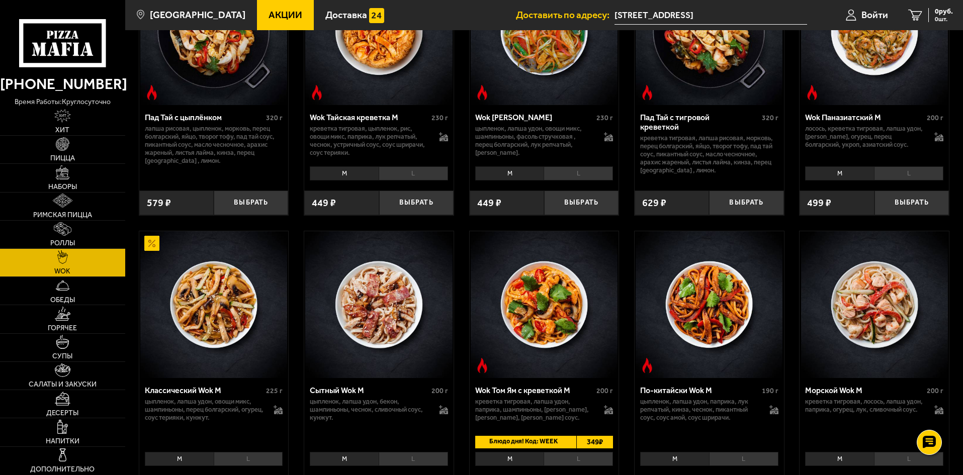
scroll to position [151, 0]
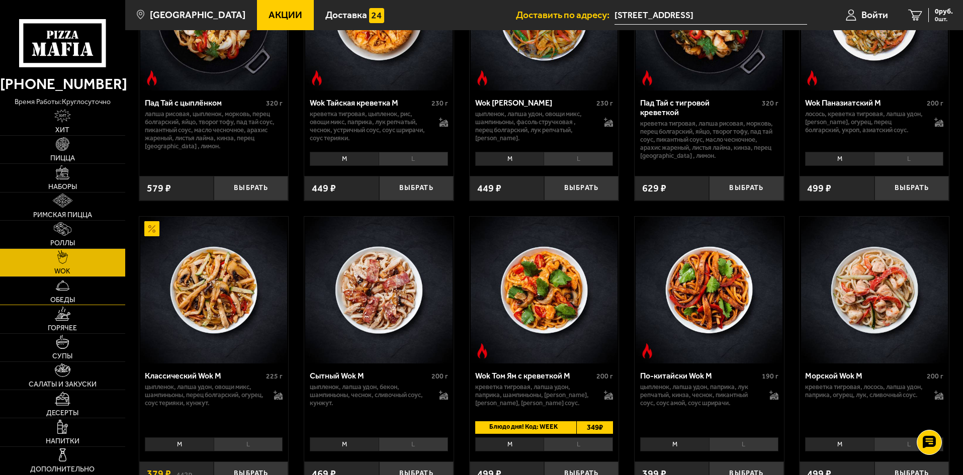
click at [49, 298] on link "Обеды" at bounding box center [62, 291] width 125 height 28
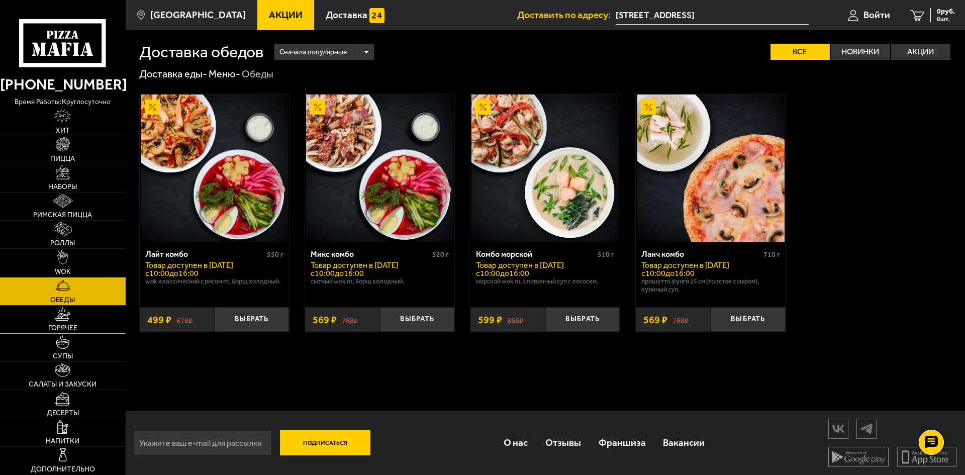
click at [49, 327] on span "Горячее" at bounding box center [62, 328] width 29 height 7
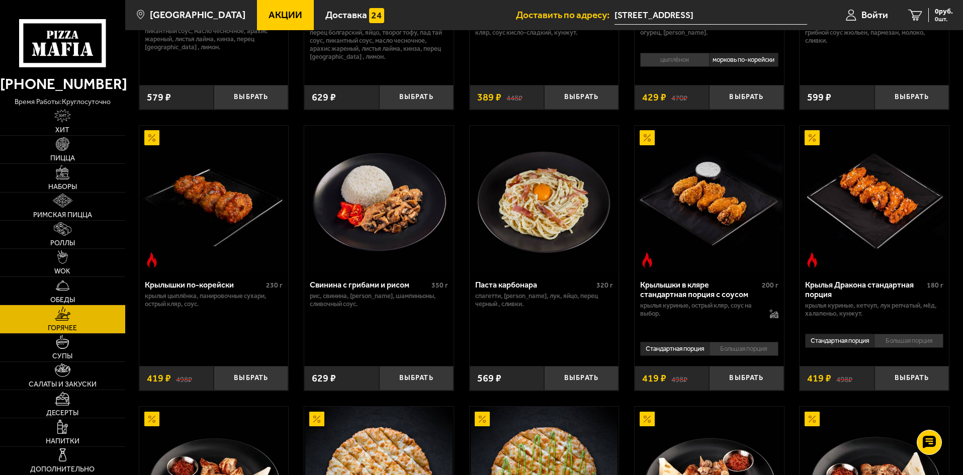
scroll to position [251, 0]
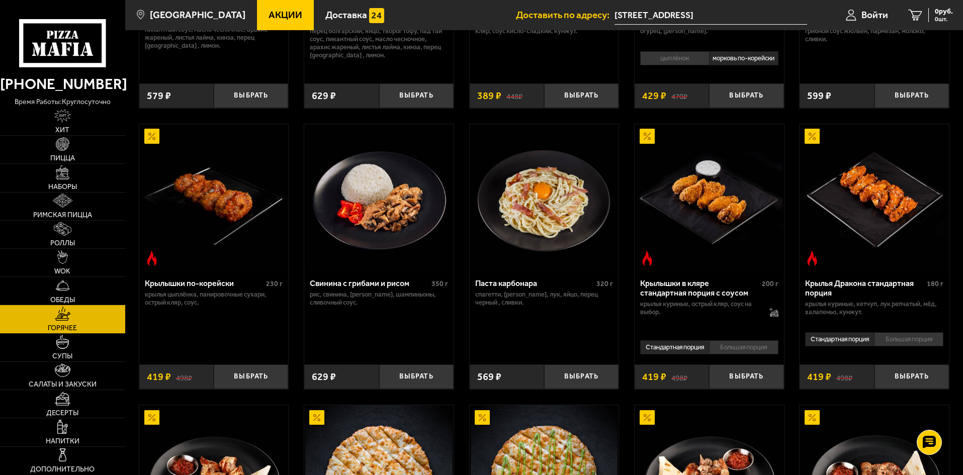
click at [882, 257] on img at bounding box center [874, 197] width 147 height 147
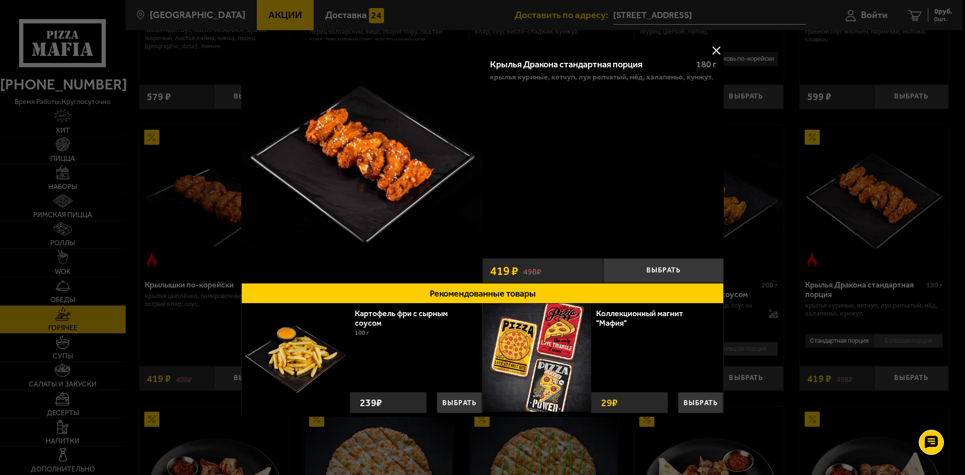
click at [716, 51] on button at bounding box center [716, 50] width 15 height 15
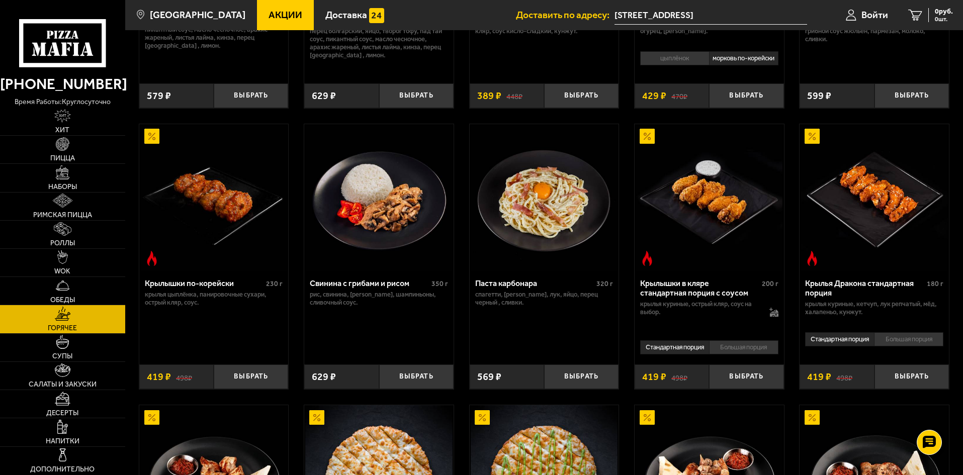
click at [878, 248] on img at bounding box center [874, 197] width 147 height 147
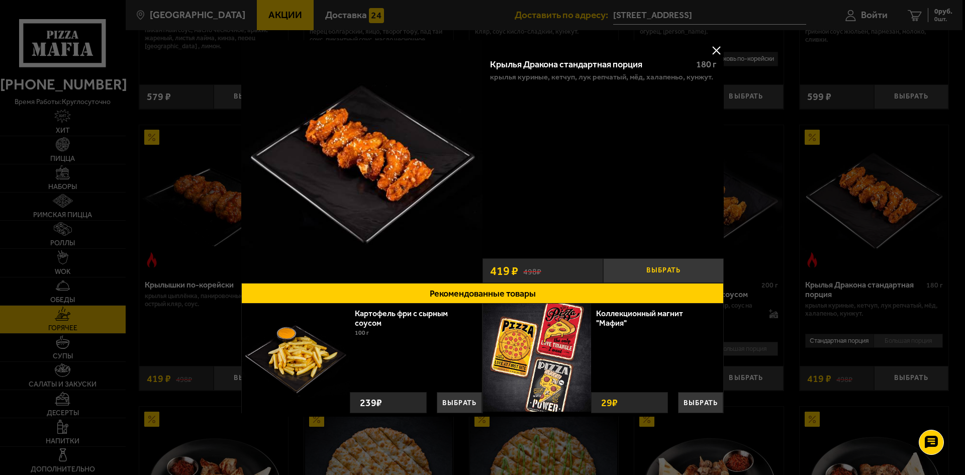
click at [691, 265] on button "Выбрать" at bounding box center [663, 270] width 121 height 25
click at [490, 291] on button "Рекомендованные товары" at bounding box center [482, 293] width 483 height 21
click at [720, 49] on button at bounding box center [716, 50] width 15 height 15
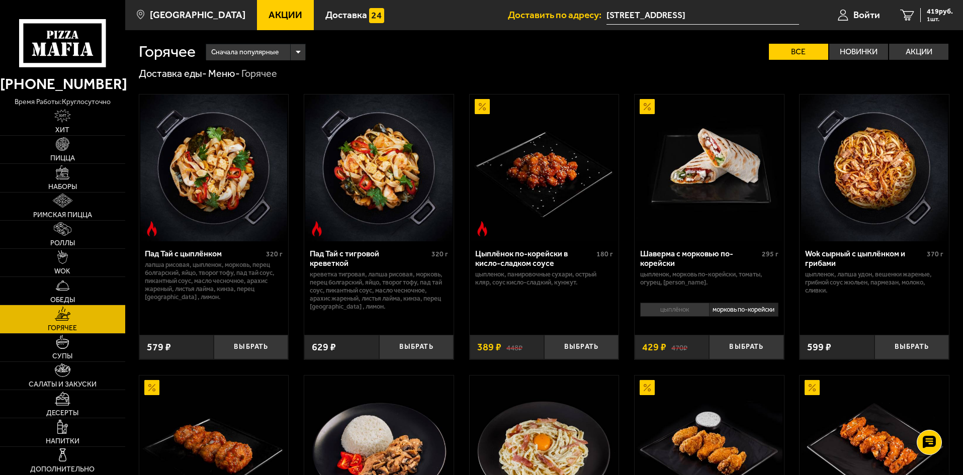
click at [543, 149] on img at bounding box center [544, 168] width 147 height 147
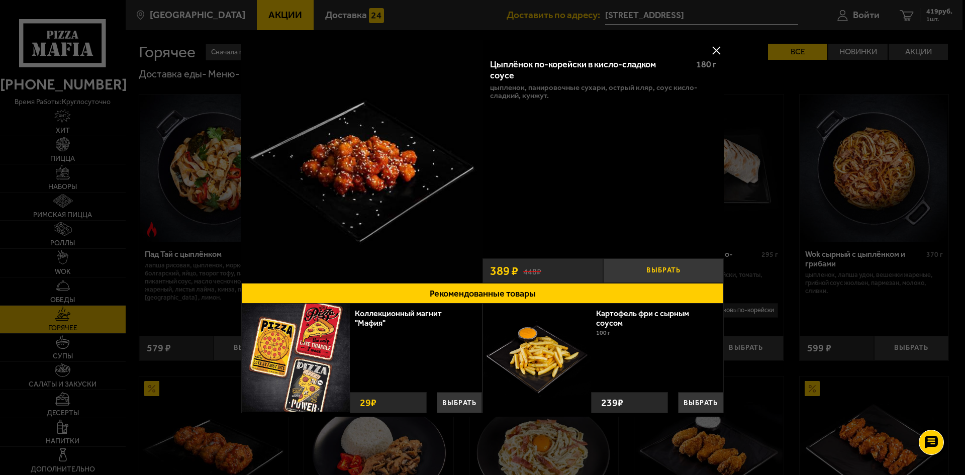
click at [668, 264] on button "Выбрать" at bounding box center [663, 270] width 121 height 25
click at [718, 47] on button at bounding box center [716, 50] width 15 height 15
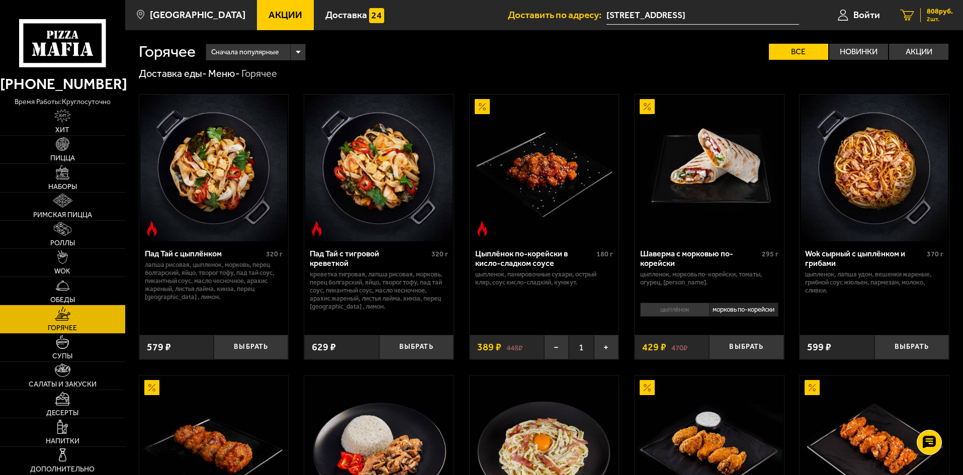
click at [927, 20] on span "2 шт." at bounding box center [940, 19] width 26 height 6
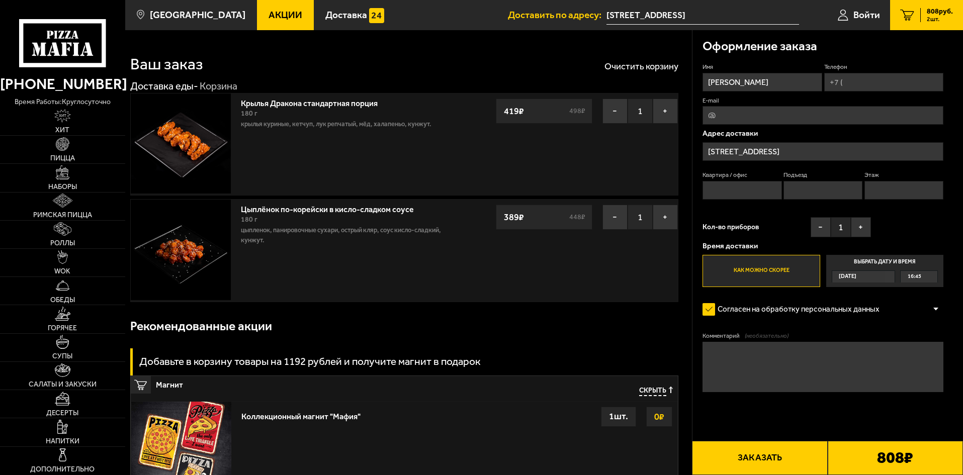
click at [789, 456] on button "Заказать" at bounding box center [759, 458] width 135 height 34
click at [740, 184] on input "Квартира / офис" at bounding box center [741, 190] width 79 height 19
type input "7"
click at [825, 184] on input "Подъезд" at bounding box center [822, 190] width 79 height 19
type input "1"
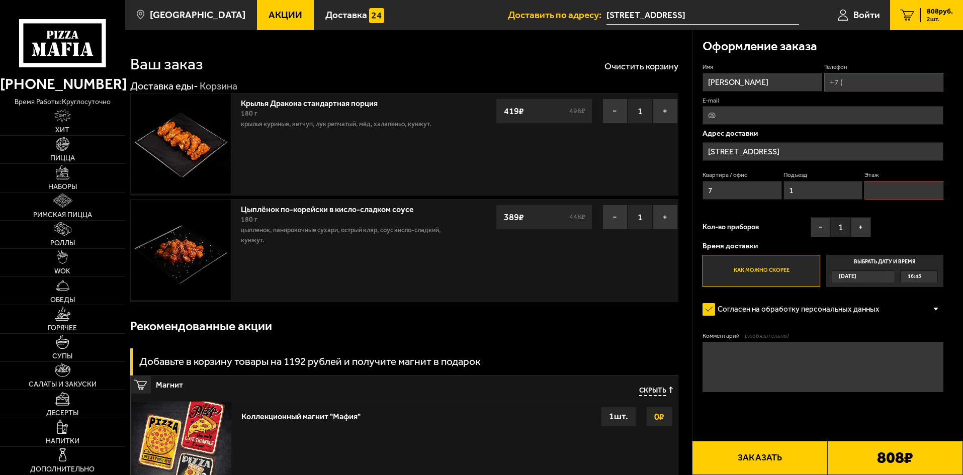
click at [877, 195] on input "Этаж" at bounding box center [903, 190] width 79 height 19
type input "4"
click at [875, 88] on input "Телефон" at bounding box center [883, 82] width 119 height 19
type input "[PHONE_NUMBER]"
click at [795, 450] on button "Заказать" at bounding box center [759, 458] width 135 height 34
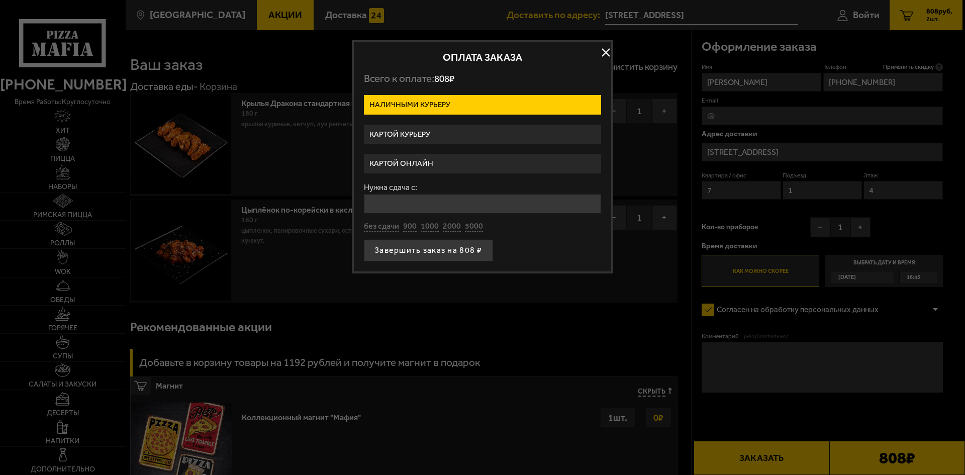
click at [396, 162] on label "Картой онлайн" at bounding box center [482, 164] width 237 height 20
click at [0, 0] on input "Картой онлайн" at bounding box center [0, 0] width 0 height 0
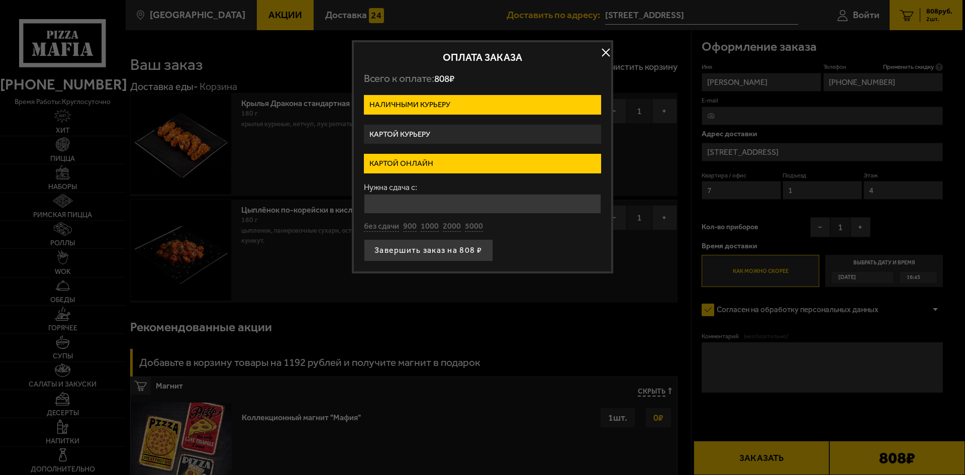
click at [396, 162] on label "Картой онлайн" at bounding box center [482, 164] width 237 height 20
click at [0, 0] on input "Картой онлайн" at bounding box center [0, 0] width 0 height 0
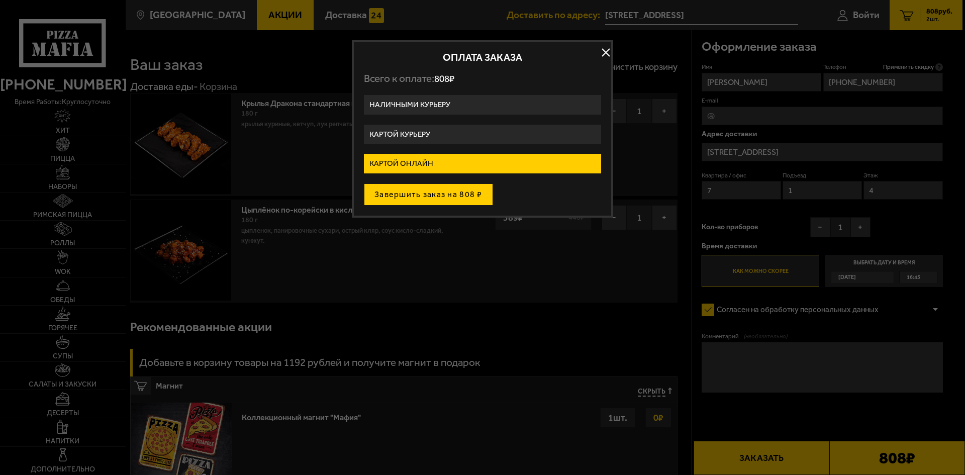
click at [407, 199] on button "Завершить заказ на 808 ₽" at bounding box center [428, 195] width 129 height 22
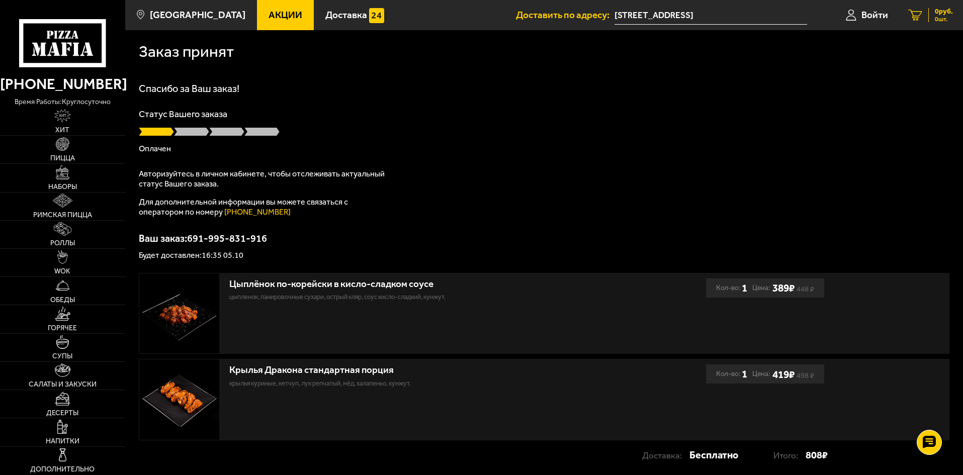
click at [942, 23] on link "0 руб. 0 шт." at bounding box center [930, 15] width 65 height 30
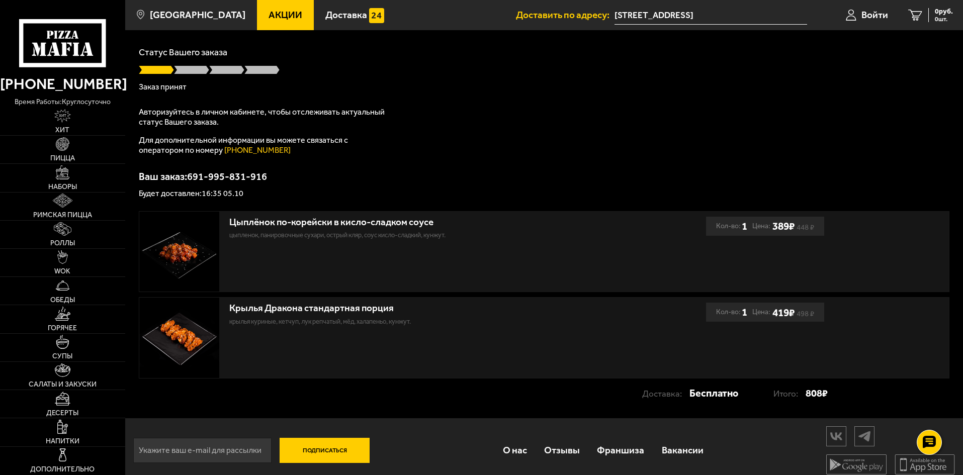
scroll to position [70, 0]
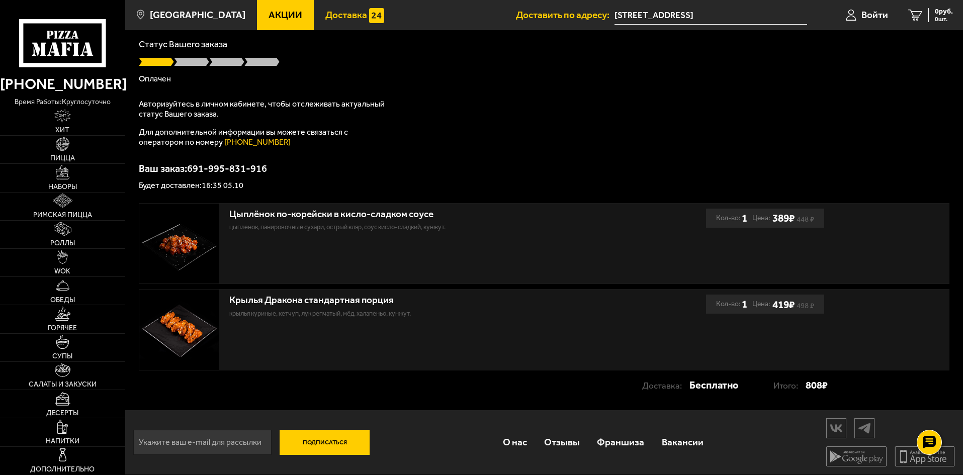
click at [337, 18] on span "Доставка" at bounding box center [346, 15] width 42 height 10
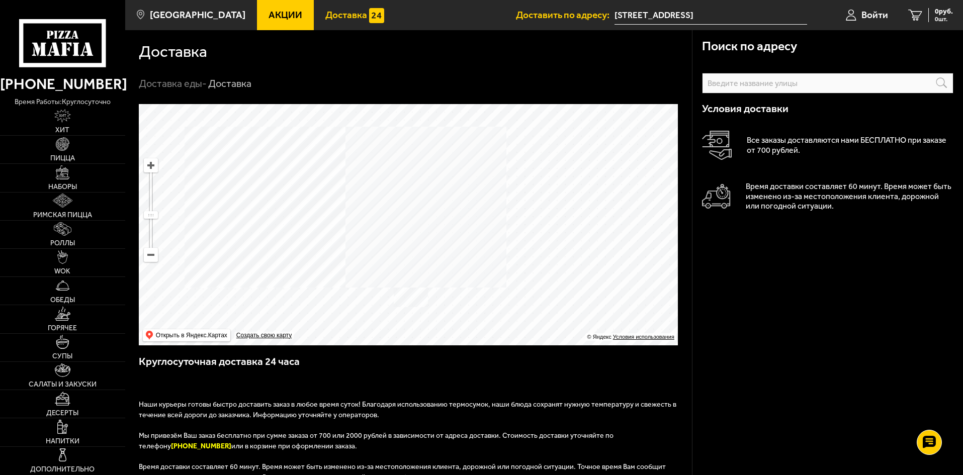
click at [725, 86] on input "text" at bounding box center [827, 83] width 251 height 21
click at [333, 17] on span "Доставка" at bounding box center [346, 15] width 42 height 10
click at [195, 13] on span "[GEOGRAPHIC_DATA]" at bounding box center [198, 15] width 96 height 10
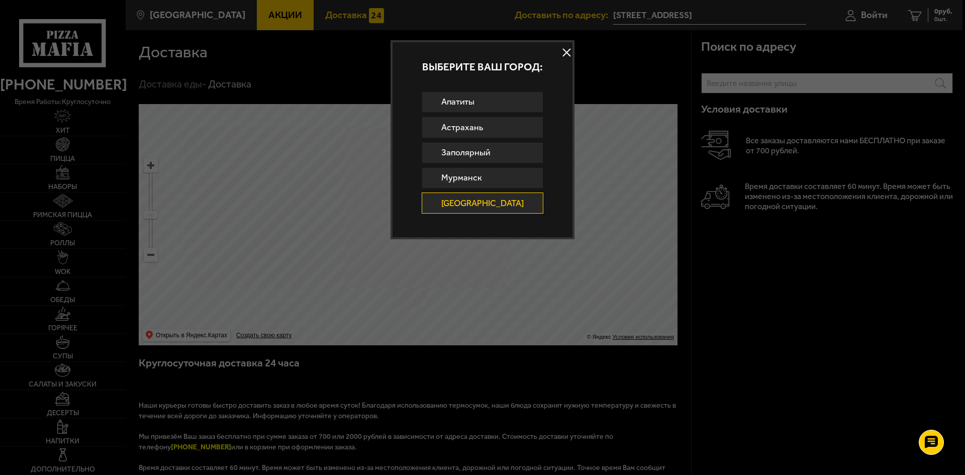
click at [560, 53] on button at bounding box center [567, 52] width 15 height 15
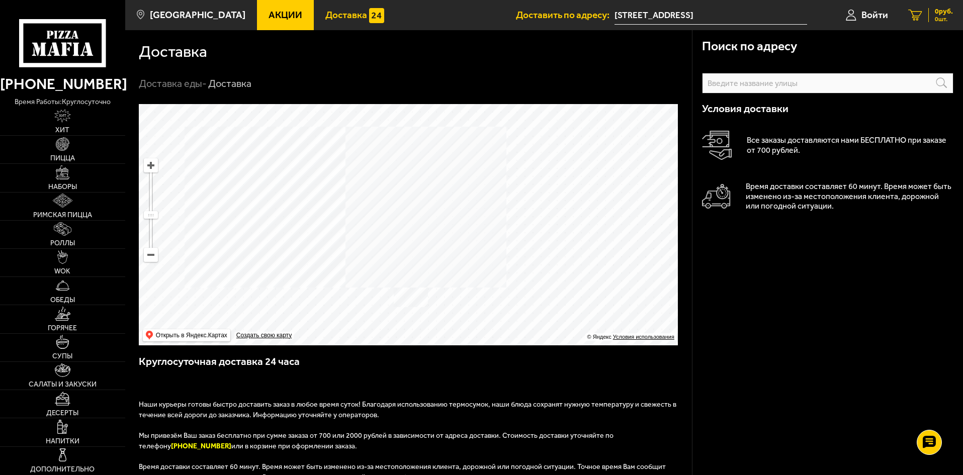
click at [947, 20] on span "0 шт." at bounding box center [944, 19] width 18 height 6
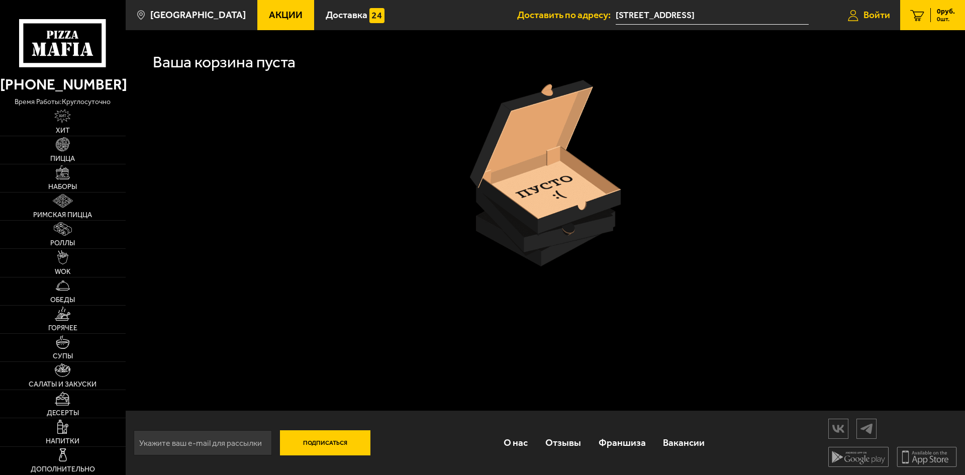
click at [869, 23] on link "Войти" at bounding box center [869, 15] width 62 height 30
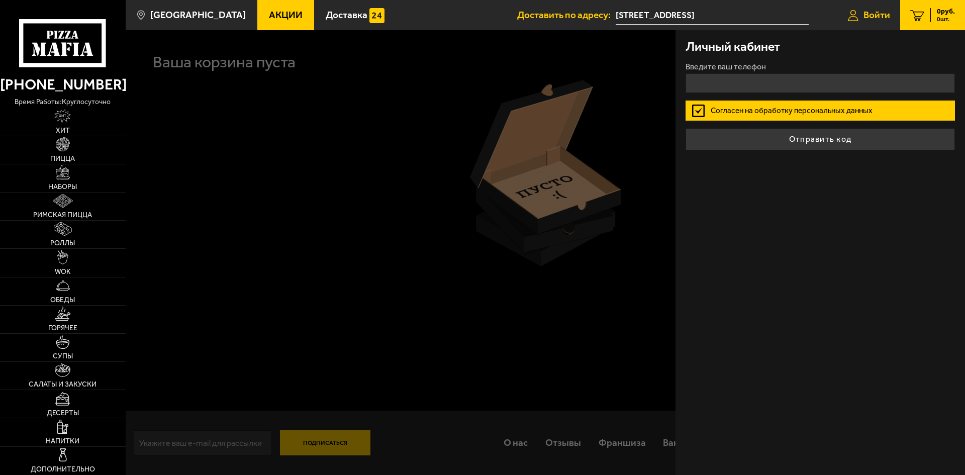
click at [868, 24] on link "Войти" at bounding box center [869, 15] width 62 height 30
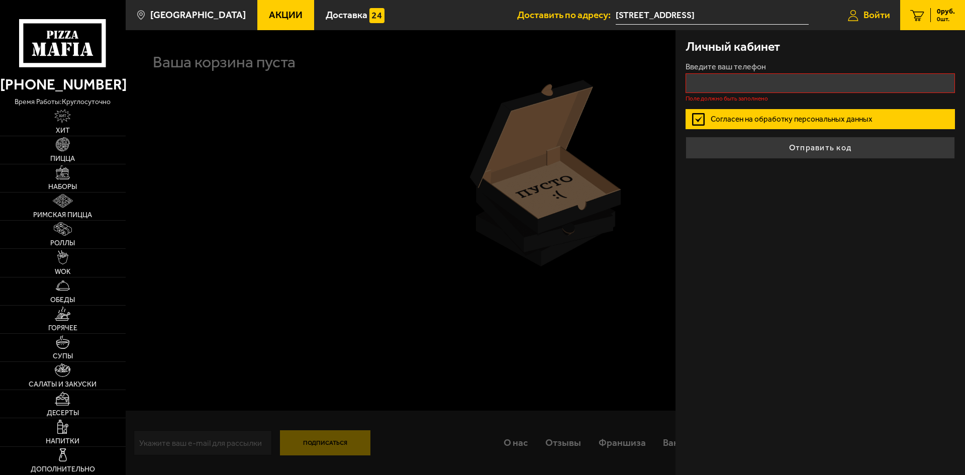
click at [868, 24] on link "Войти" at bounding box center [869, 15] width 62 height 30
click at [585, 61] on div at bounding box center [608, 267] width 965 height 475
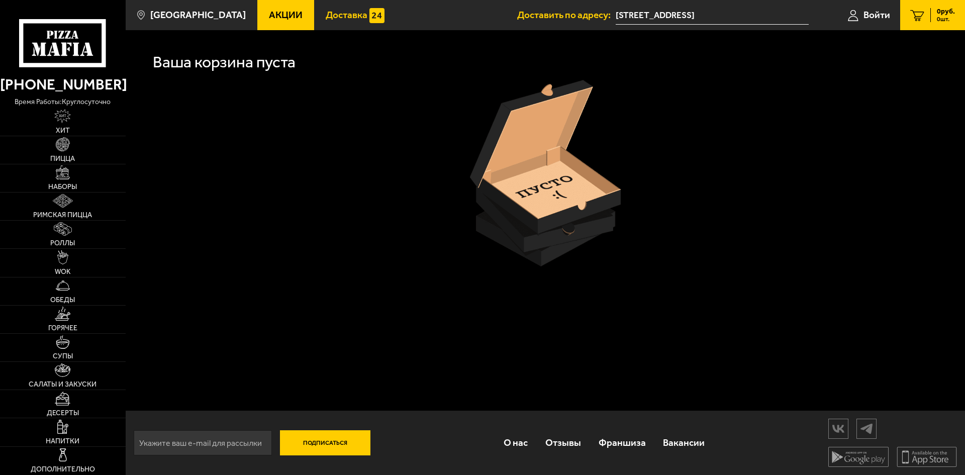
click at [334, 21] on link "Доставка" at bounding box center [355, 15] width 82 height 30
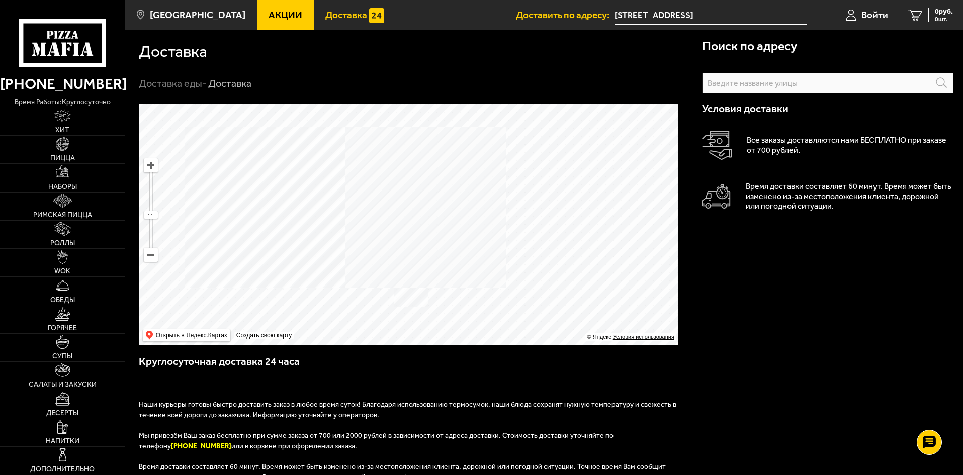
click at [332, 20] on span "Доставка" at bounding box center [346, 15] width 42 height 10
click at [946, 21] on span "0 шт." at bounding box center [944, 19] width 18 height 6
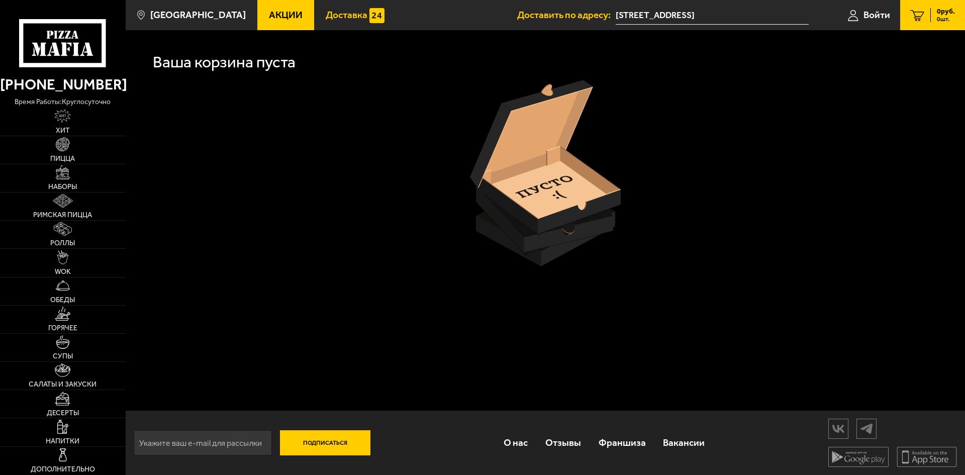
click at [326, 14] on span "Доставка" at bounding box center [347, 15] width 42 height 10
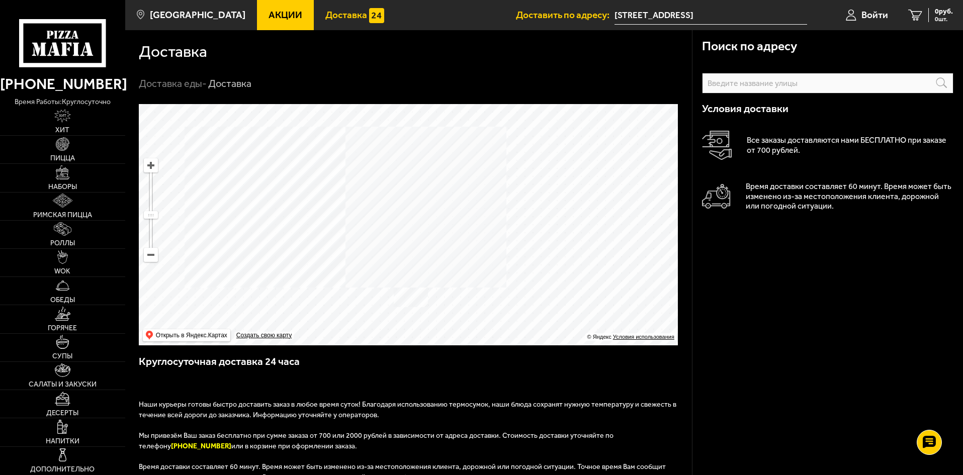
click at [325, 18] on span "Доставка" at bounding box center [346, 15] width 42 height 10
drag, startPoint x: 399, startPoint y: 197, endPoint x: 359, endPoint y: 151, distance: 60.6
click at [360, 151] on ymaps at bounding box center [408, 224] width 539 height 241
drag, startPoint x: 362, startPoint y: 220, endPoint x: 356, endPoint y: 192, distance: 28.6
click at [356, 193] on ymaps at bounding box center [408, 224] width 539 height 241
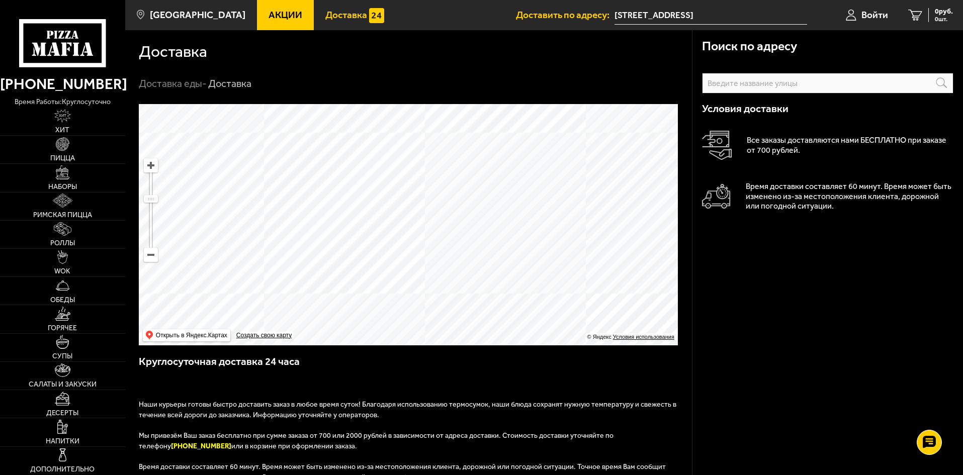
drag, startPoint x: 444, startPoint y: 187, endPoint x: 397, endPoint y: 238, distance: 70.1
click at [397, 237] on ymaps at bounding box center [408, 224] width 539 height 241
drag, startPoint x: 358, startPoint y: 277, endPoint x: 381, endPoint y: 201, distance: 79.4
click at [379, 202] on ymaps at bounding box center [408, 224] width 539 height 241
drag, startPoint x: 408, startPoint y: 217, endPoint x: 428, endPoint y: 165, distance: 55.7
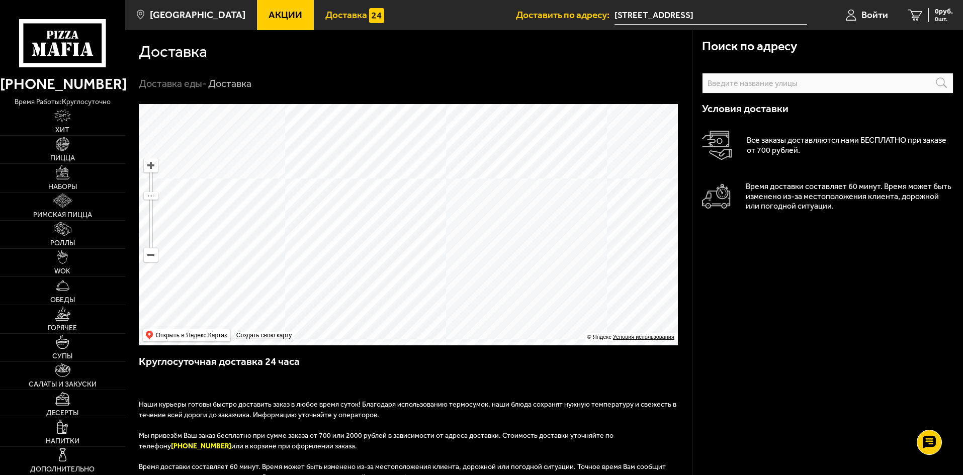
click at [425, 169] on ymaps at bounding box center [408, 224] width 539 height 241
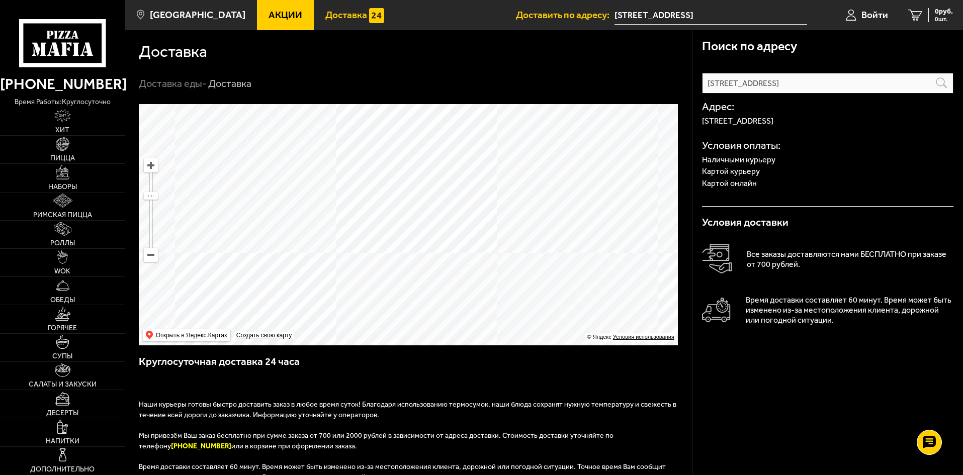
drag, startPoint x: 326, startPoint y: 259, endPoint x: 373, endPoint y: 181, distance: 91.8
click at [373, 181] on ymaps at bounding box center [408, 224] width 539 height 241
drag, startPoint x: 359, startPoint y: 234, endPoint x: 351, endPoint y: 171, distance: 63.3
click at [351, 171] on ymaps at bounding box center [408, 224] width 539 height 241
drag, startPoint x: 321, startPoint y: 180, endPoint x: 342, endPoint y: 155, distance: 32.5
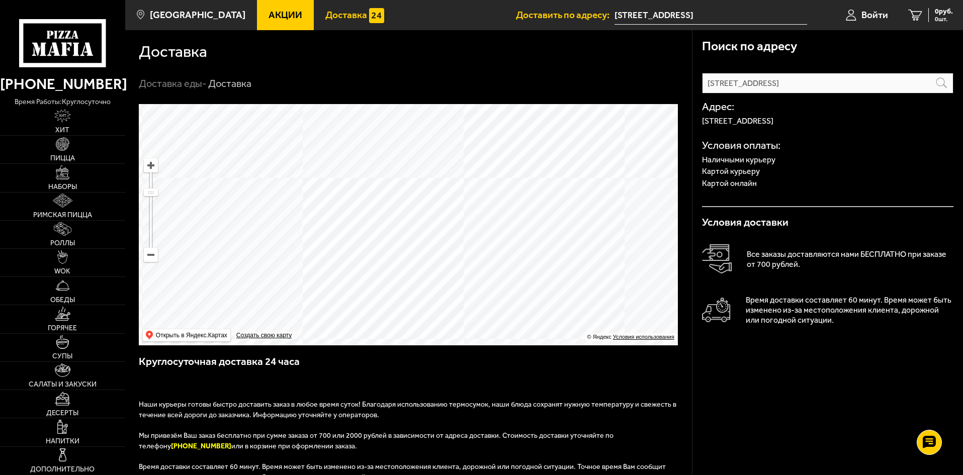
click at [342, 155] on ymaps at bounding box center [408, 224] width 539 height 241
click at [354, 148] on ymaps at bounding box center [408, 224] width 539 height 241
click at [271, 181] on ymaps at bounding box center [408, 224] width 539 height 241
drag, startPoint x: 275, startPoint y: 180, endPoint x: 275, endPoint y: 150, distance: 29.2
click at [275, 150] on ymaps at bounding box center [408, 224] width 539 height 241
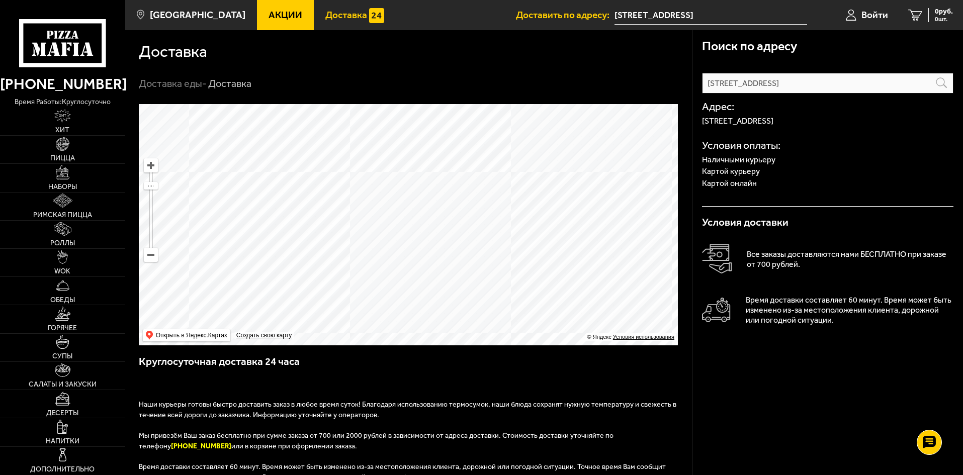
drag, startPoint x: 371, startPoint y: 234, endPoint x: 429, endPoint y: 333, distance: 115.1
click at [429, 333] on ymaps at bounding box center [408, 224] width 539 height 241
drag, startPoint x: 309, startPoint y: 208, endPoint x: 343, endPoint y: 264, distance: 65.9
click at [343, 264] on ymaps at bounding box center [408, 224] width 539 height 241
drag, startPoint x: 368, startPoint y: 263, endPoint x: 361, endPoint y: 195, distance: 68.2
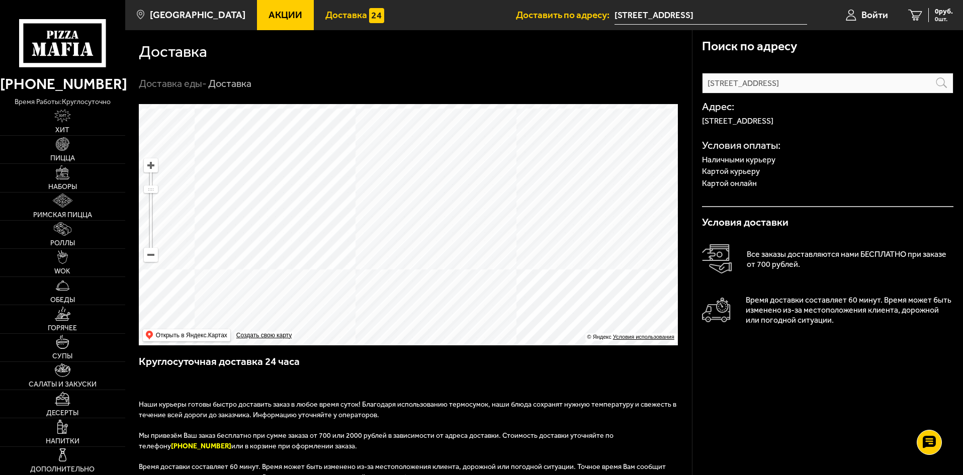
click at [361, 207] on ymaps at bounding box center [408, 224] width 539 height 241
drag, startPoint x: 362, startPoint y: 220, endPoint x: 341, endPoint y: 192, distance: 34.6
click at [344, 194] on ymaps at bounding box center [408, 224] width 539 height 241
click at [437, 227] on ymaps at bounding box center [408, 224] width 539 height 241
type input "[STREET_ADDRESS]"
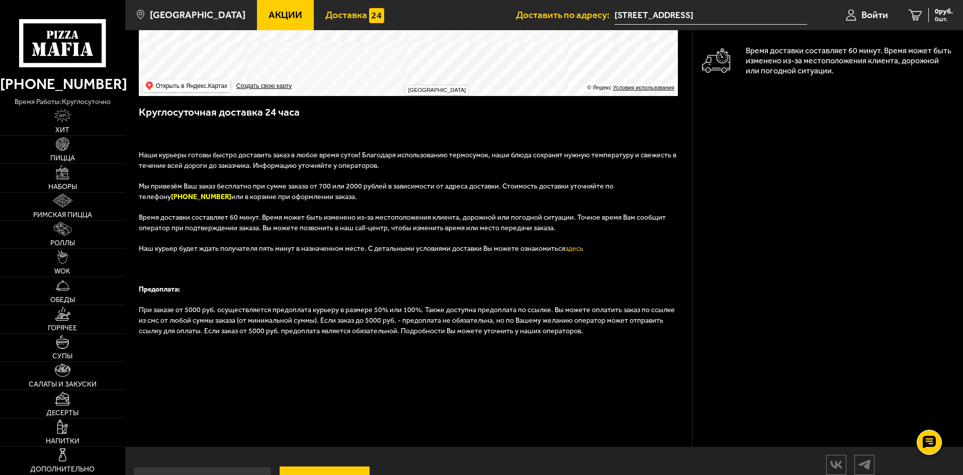
scroll to position [287, 0]
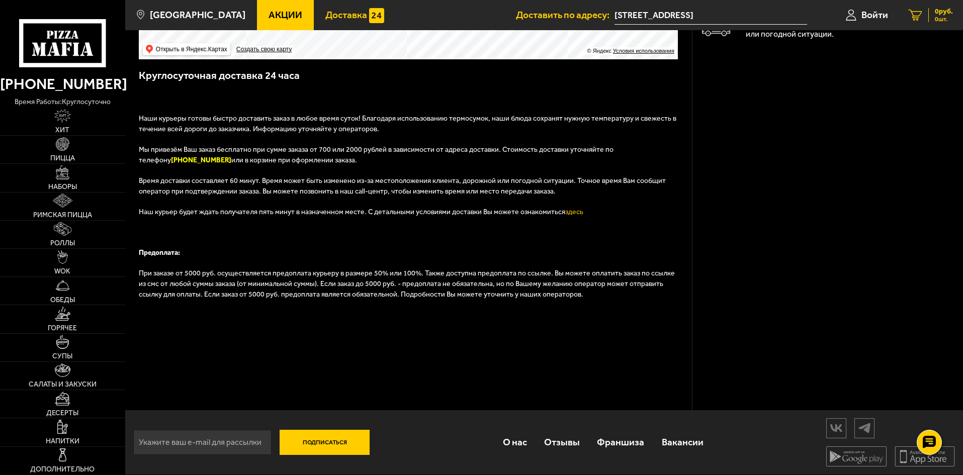
click at [942, 20] on span "0 шт." at bounding box center [944, 19] width 18 height 6
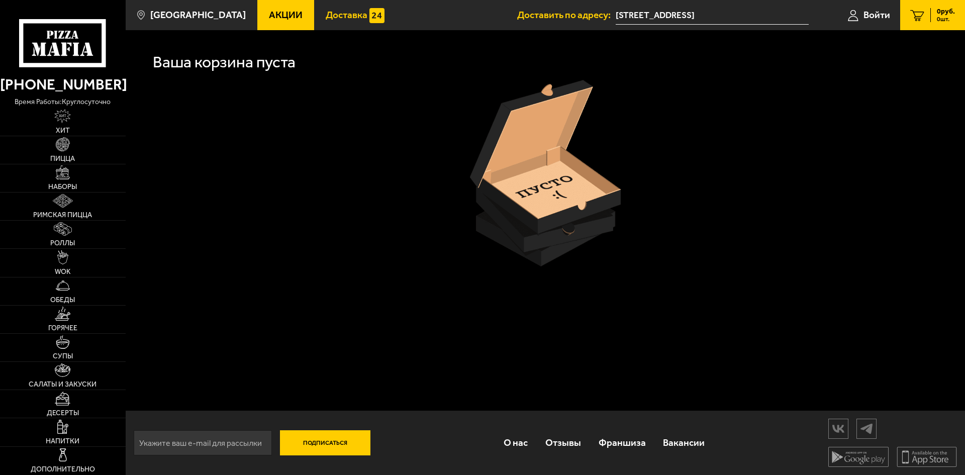
click at [326, 26] on link "Доставка" at bounding box center [355, 15] width 82 height 30
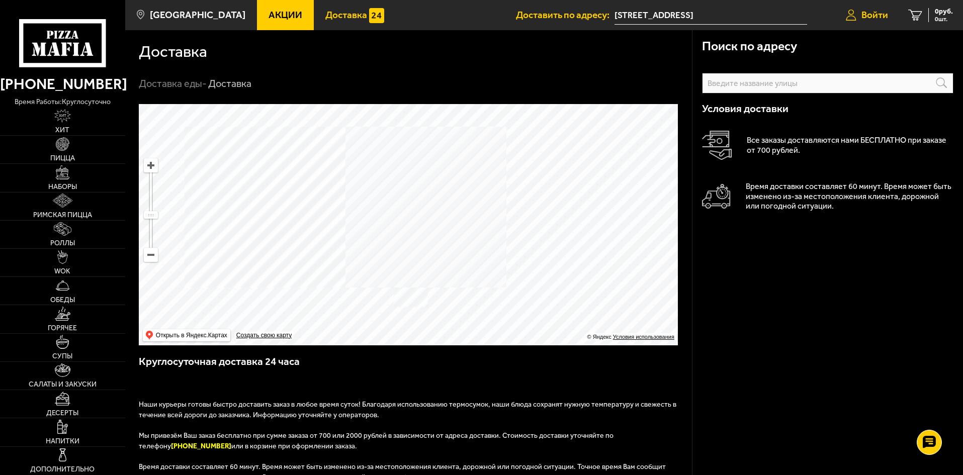
click at [857, 25] on link "Войти" at bounding box center [867, 15] width 62 height 30
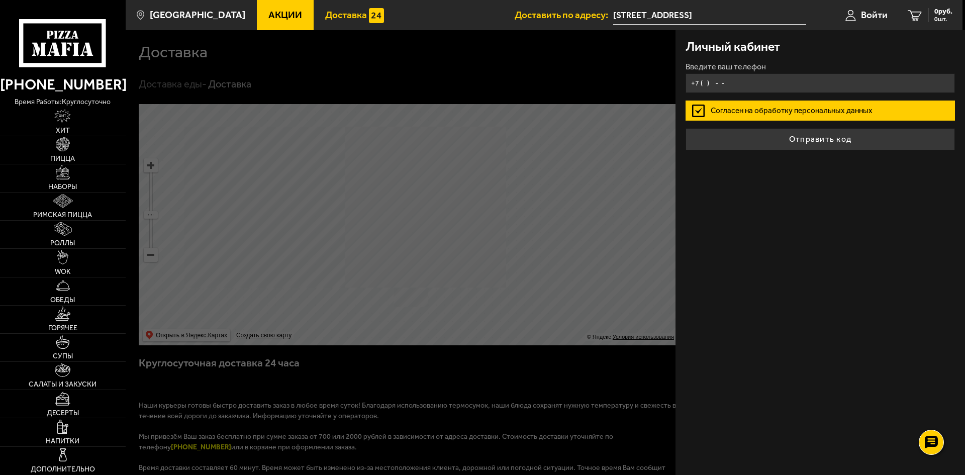
click at [758, 89] on input "+7 ( ) - -" at bounding box center [821, 83] width 270 height 20
click at [755, 87] on input "+7 ( ) - -" at bounding box center [821, 83] width 270 height 20
type input "+7 ( ) - -"
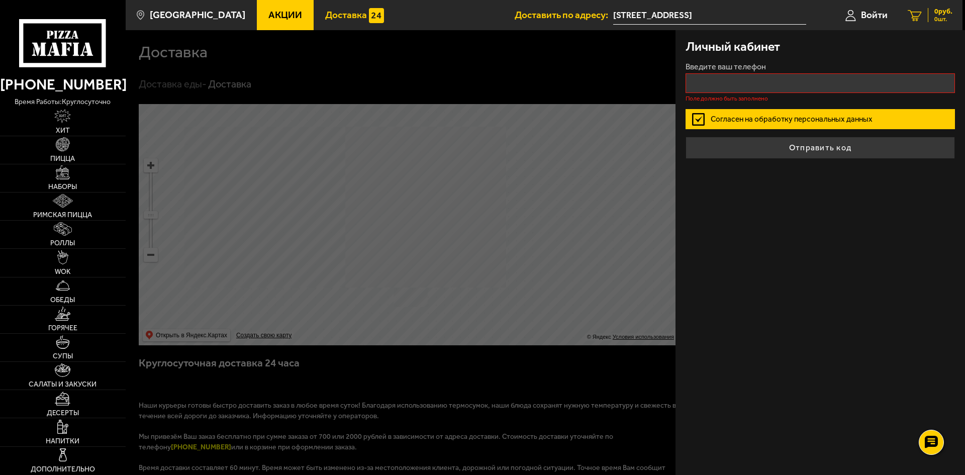
click at [951, 12] on span "0 руб." at bounding box center [944, 11] width 18 height 7
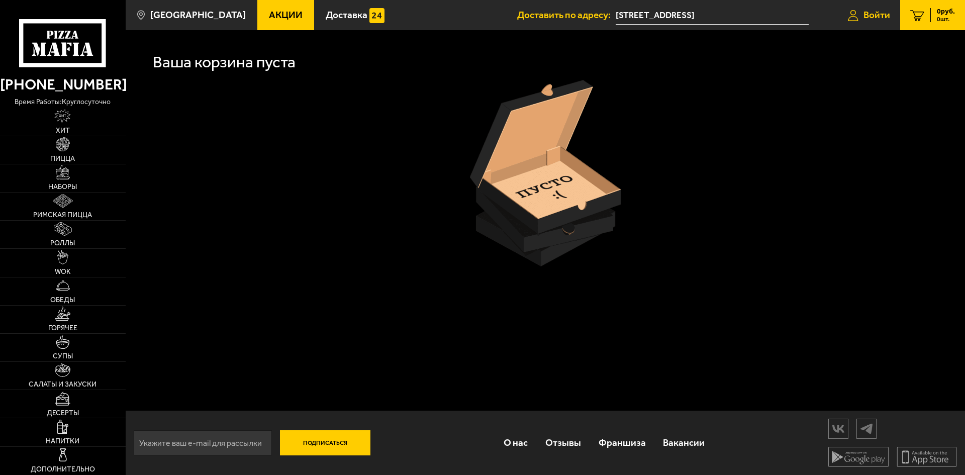
click at [872, 15] on span "Войти" at bounding box center [877, 15] width 27 height 10
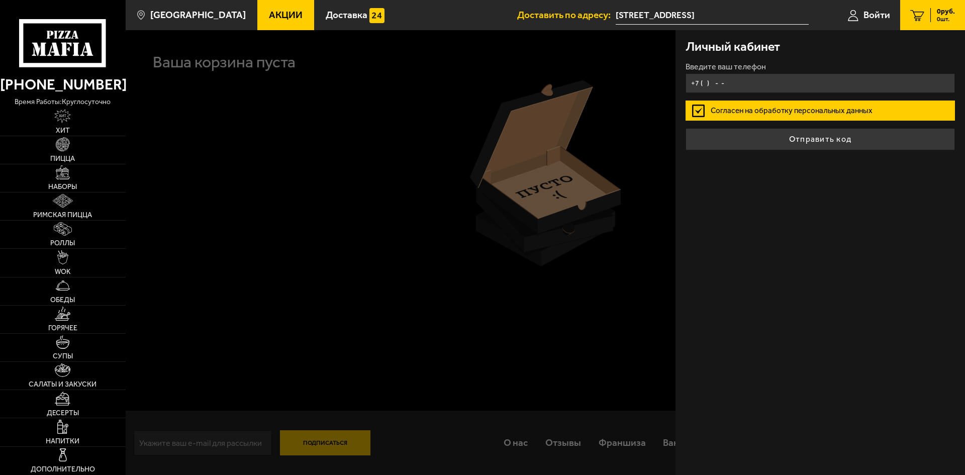
click at [706, 83] on input "+7 ( ) - -" at bounding box center [821, 83] width 270 height 20
type input "[PHONE_NUMBER]"
click at [834, 114] on label "Согласен на обработку персональных данных" at bounding box center [821, 111] width 270 height 20
click at [0, 0] on input "Согласен на обработку персональных данных" at bounding box center [0, 0] width 0 height 0
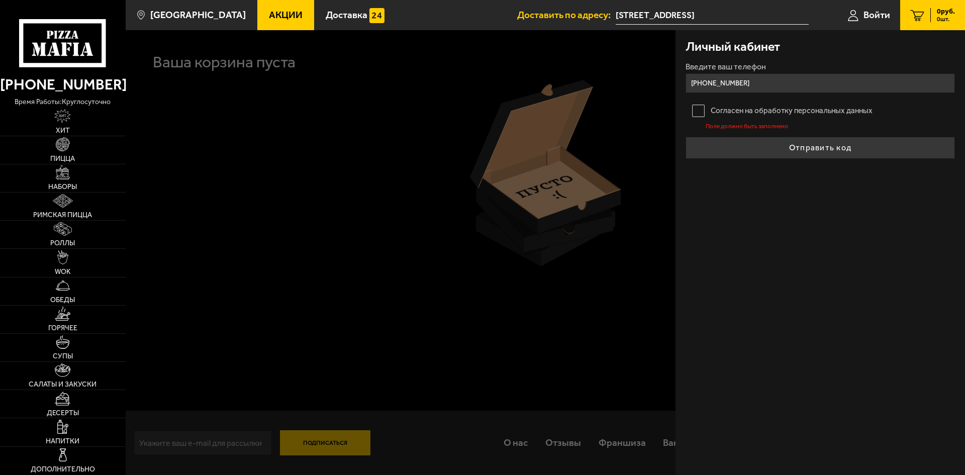
click at [701, 107] on label "Согласен на обработку персональных данных" at bounding box center [821, 111] width 270 height 20
click at [0, 0] on input "Согласен на обработку персональных данных" at bounding box center [0, 0] width 0 height 0
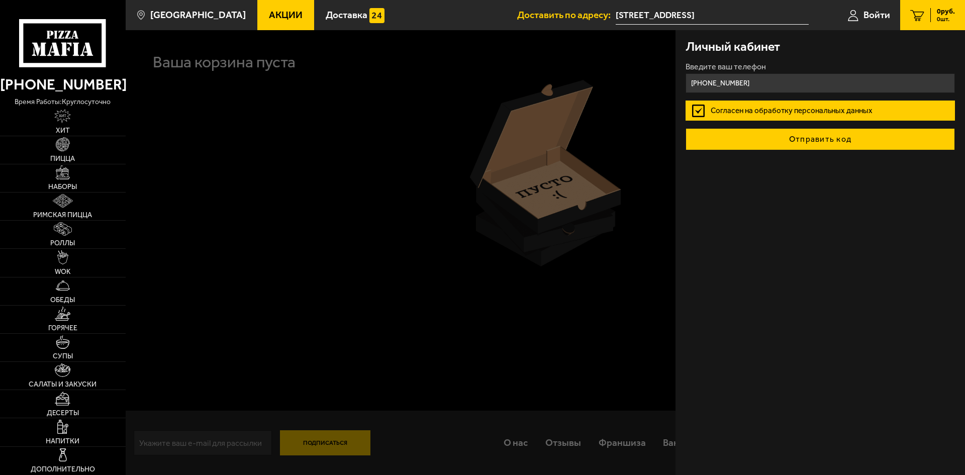
click at [831, 140] on button "Отправить код" at bounding box center [821, 139] width 270 height 22
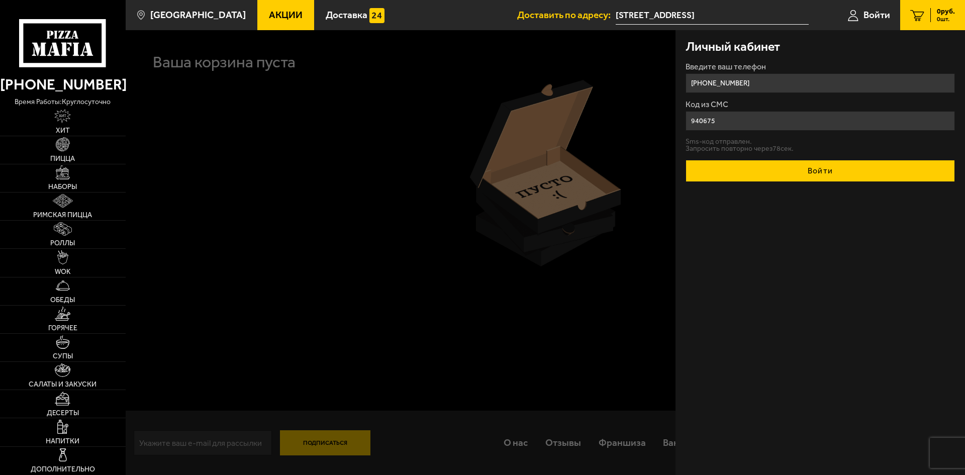
type input "940675"
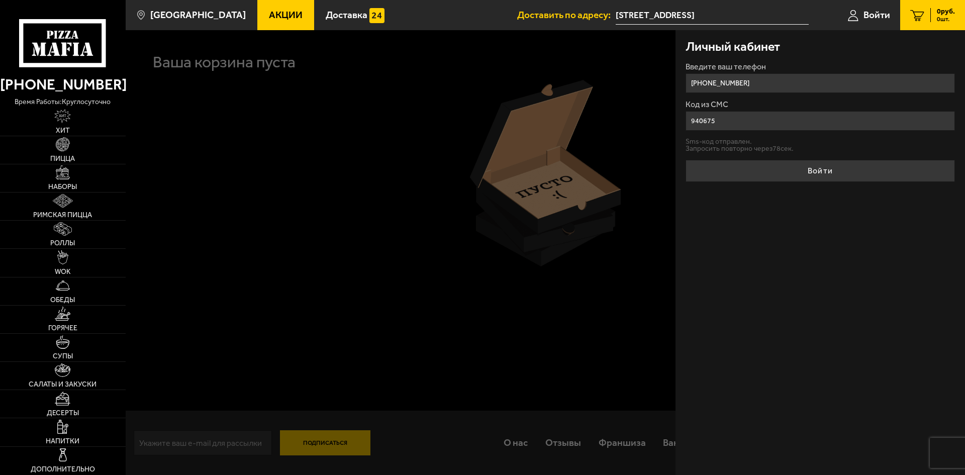
click at [828, 171] on button "Войти" at bounding box center [821, 171] width 270 height 22
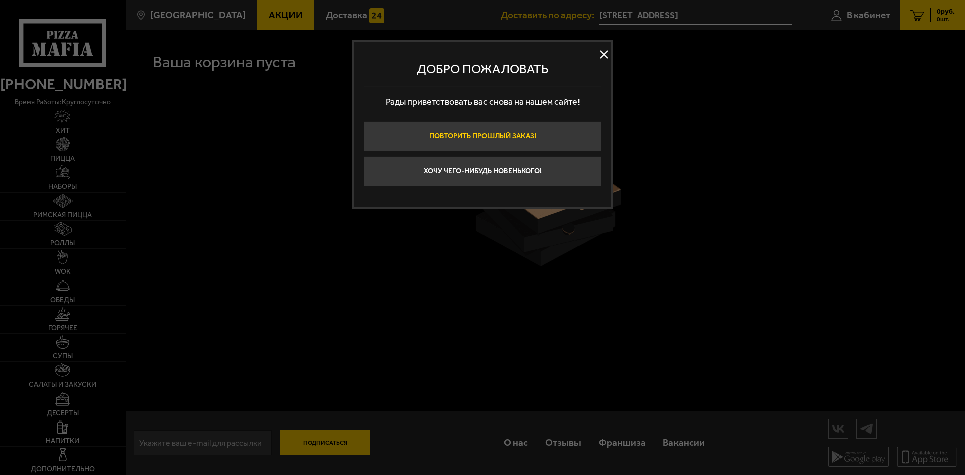
click at [507, 137] on button "Повторить прошлый заказ!" at bounding box center [482, 136] width 237 height 30
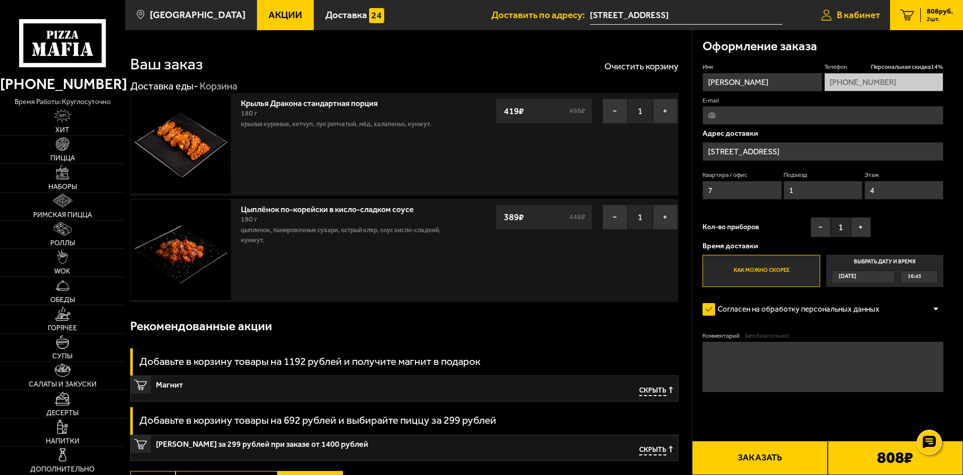
click at [864, 13] on span "В кабинет" at bounding box center [858, 15] width 43 height 10
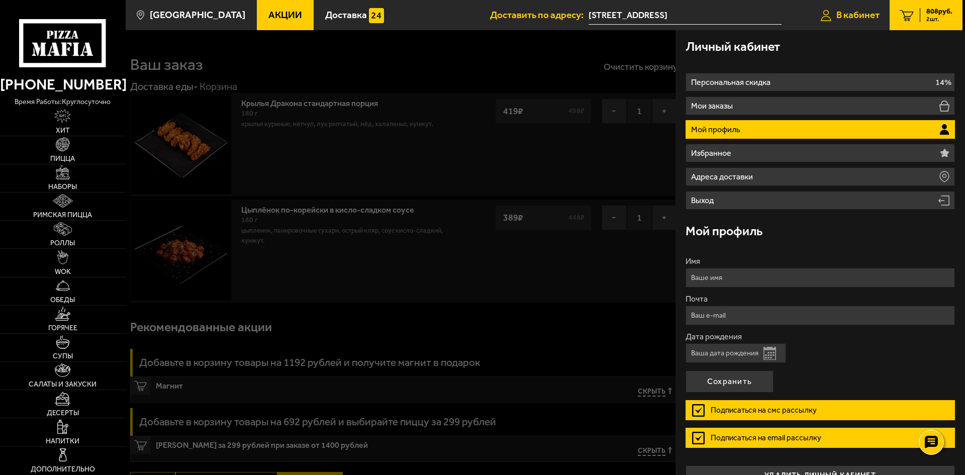
click at [845, 25] on link "В кабинет" at bounding box center [850, 15] width 79 height 30
click at [878, 10] on span "В кабинет" at bounding box center [858, 15] width 43 height 10
click at [871, 11] on span "В кабинет" at bounding box center [858, 15] width 43 height 10
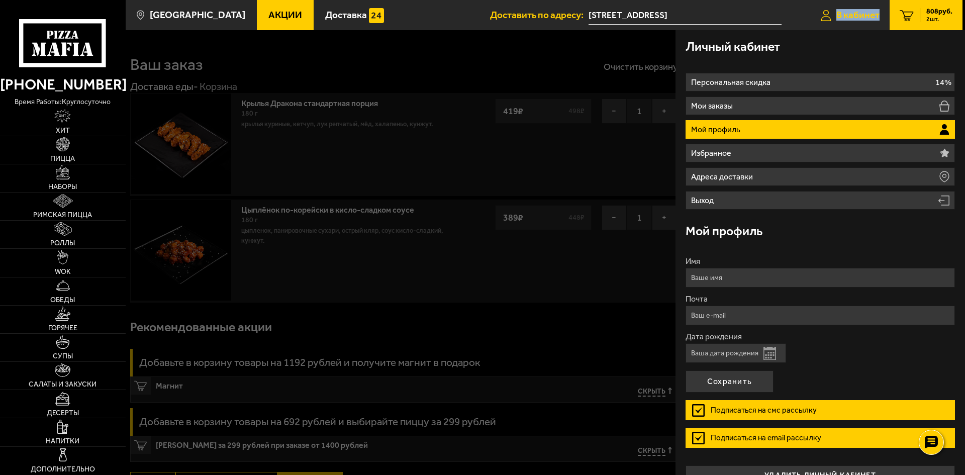
click at [871, 11] on span "В кабинет" at bounding box center [858, 15] width 43 height 10
click at [820, 11] on link "В кабинет" at bounding box center [850, 15] width 79 height 30
click at [824, 10] on icon at bounding box center [826, 16] width 11 height 12
click at [826, 14] on icon at bounding box center [826, 16] width 11 height 12
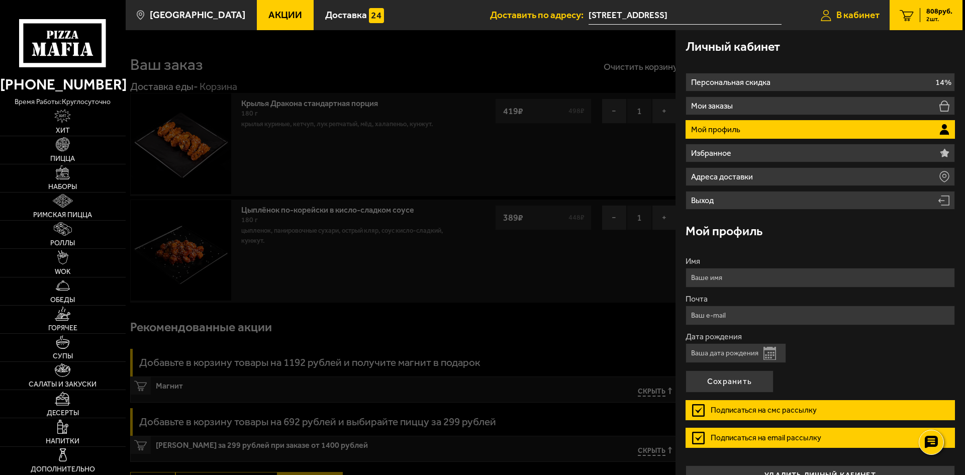
click at [826, 14] on icon at bounding box center [826, 16] width 11 height 12
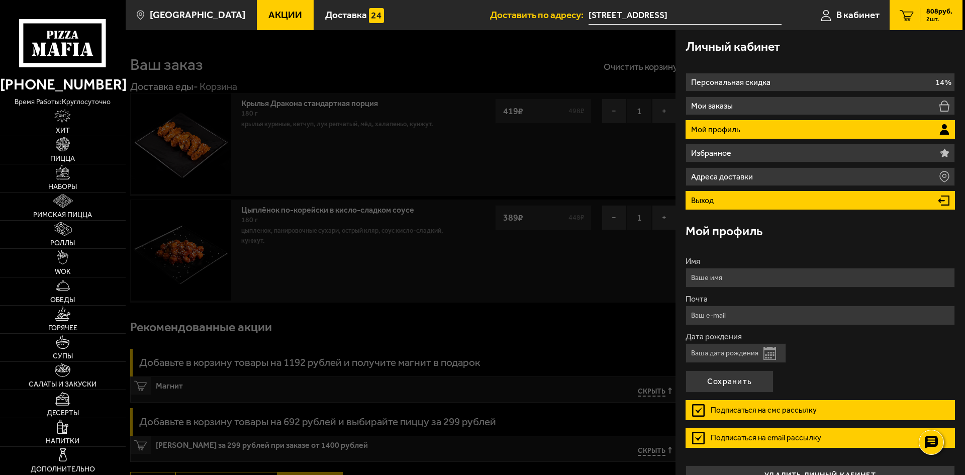
click at [740, 202] on li "Выход" at bounding box center [821, 200] width 270 height 19
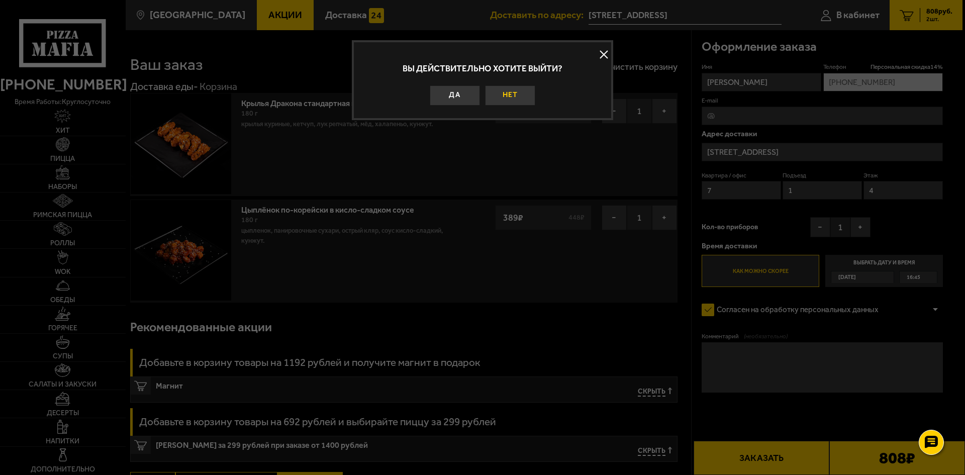
click at [510, 101] on button "Нет" at bounding box center [510, 95] width 50 height 20
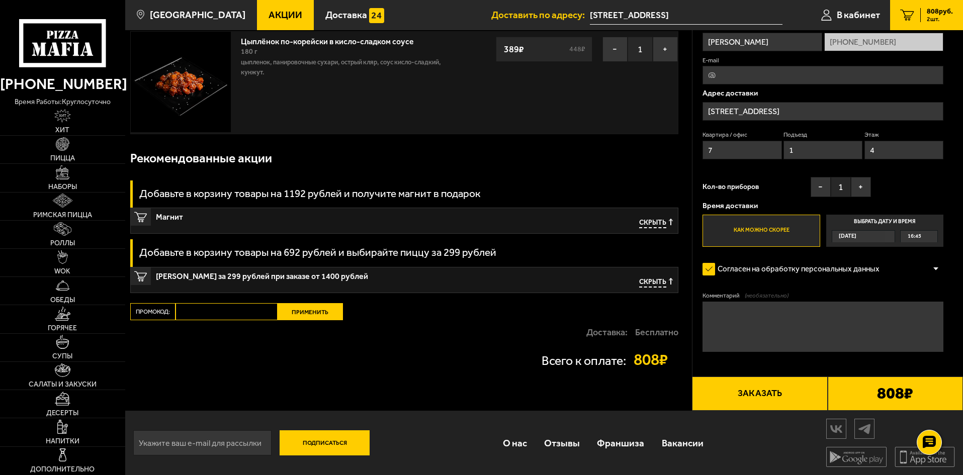
scroll to position [169, 0]
click at [838, 6] on link "В кабинет" at bounding box center [850, 15] width 79 height 30
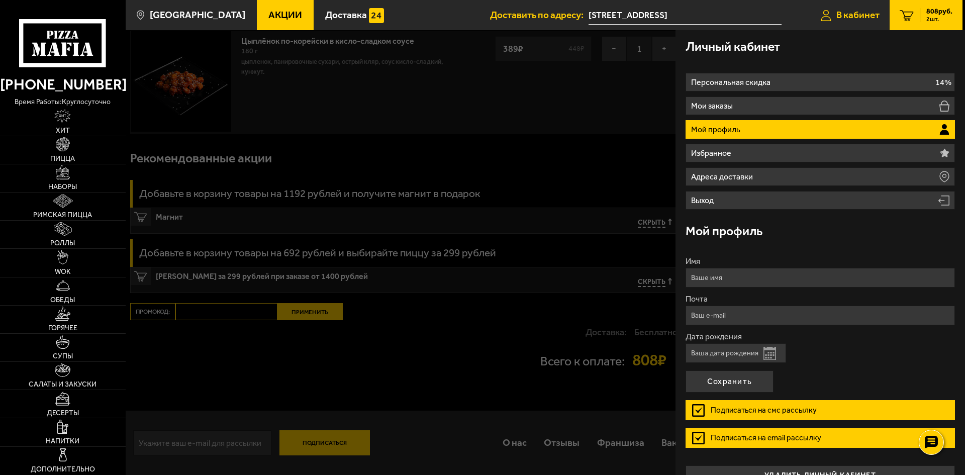
type input "[PHONE_NUMBER]"
click at [438, 104] on div at bounding box center [608, 267] width 965 height 475
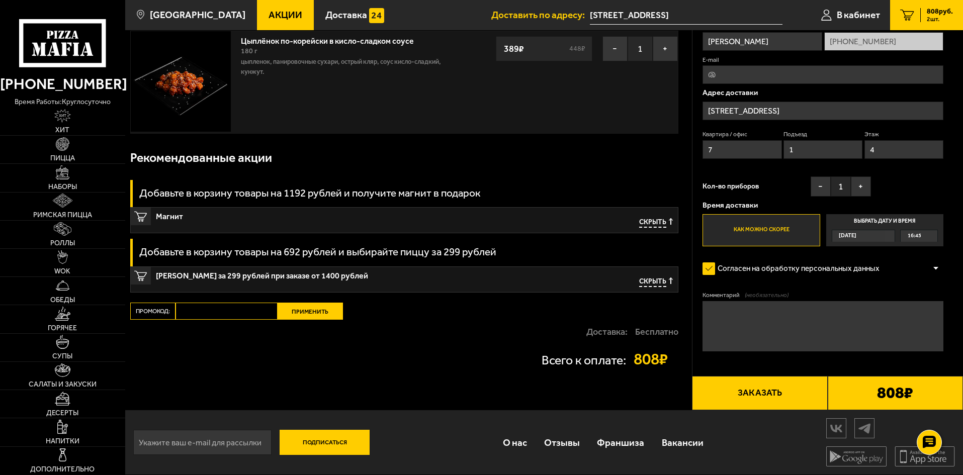
click at [664, 285] on span "Скрыть" at bounding box center [652, 283] width 27 height 10
click at [649, 228] on span "Скрыть" at bounding box center [652, 223] width 27 height 10
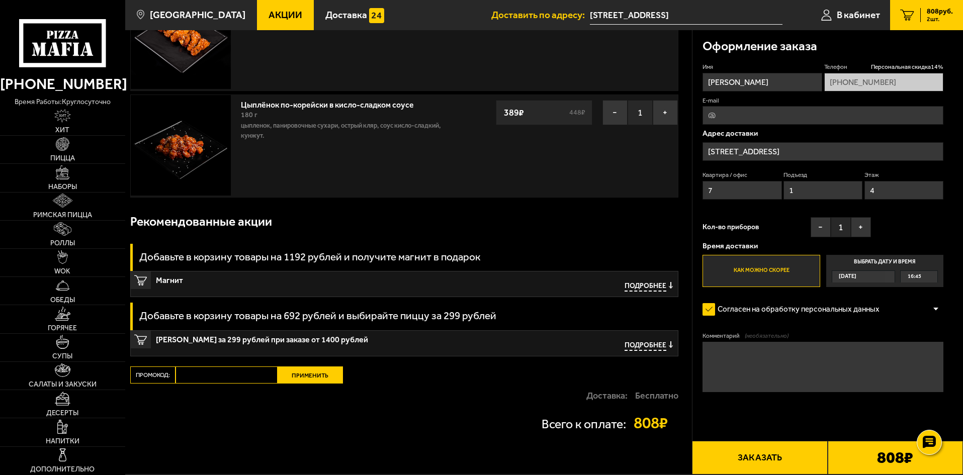
scroll to position [0, 0]
